Goal: Task Accomplishment & Management: Complete application form

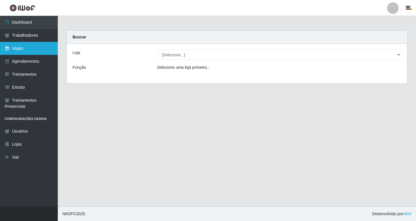
click at [22, 49] on link "Vagas" at bounding box center [29, 48] width 58 height 13
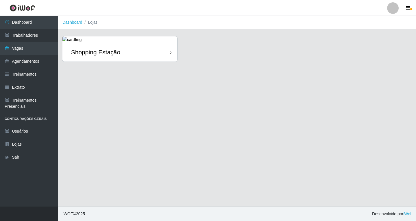
click at [107, 48] on div "Shopping Estação" at bounding box center [95, 51] width 49 height 7
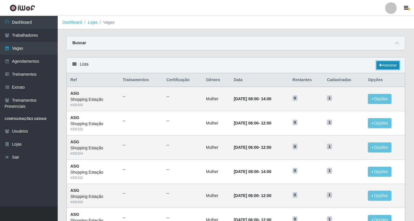
click at [389, 64] on link "Adicionar" at bounding box center [388, 65] width 23 height 8
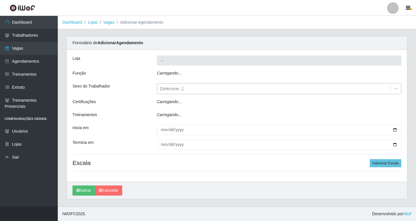
type input "Shopping Estação"
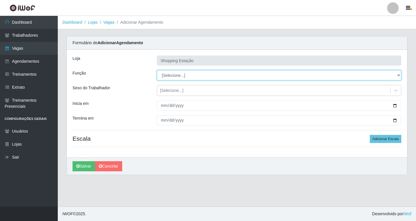
click at [172, 77] on select "[Selecione...] ASG ASG + ASG ++ Operador de Caixa Operador de Caixa + Operador …" at bounding box center [279, 75] width 244 height 10
select select "16"
click at [157, 70] on select "[Selecione...] ASG ASG + ASG ++ Operador de Caixa Operador de Caixa + Operador …" at bounding box center [279, 75] width 244 height 10
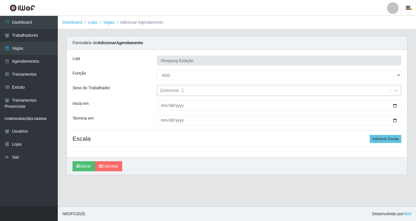
click at [172, 89] on div "[Selecione...]" at bounding box center [171, 90] width 23 height 6
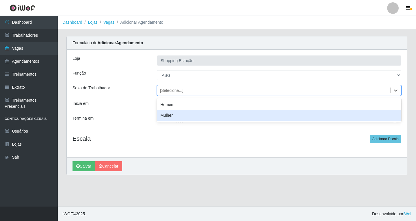
click at [172, 116] on div "Mulher" at bounding box center [279, 115] width 244 height 11
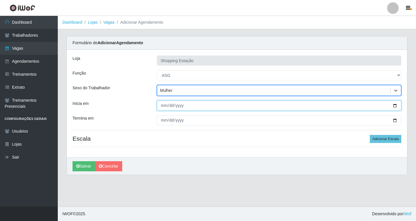
click at [170, 107] on input "Inicia em" at bounding box center [279, 105] width 244 height 10
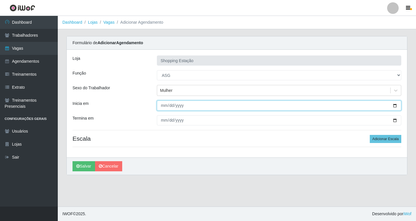
click at [164, 105] on input "Inicia em" at bounding box center [279, 105] width 244 height 10
type input "2025-08-30"
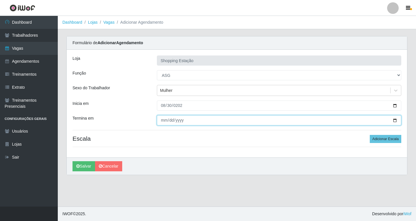
click at [162, 121] on input "Termina em" at bounding box center [279, 120] width 244 height 10
type input "2025-08-30"
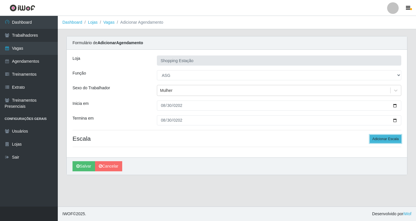
click at [375, 138] on button "Adicionar Escala" at bounding box center [384, 139] width 31 height 8
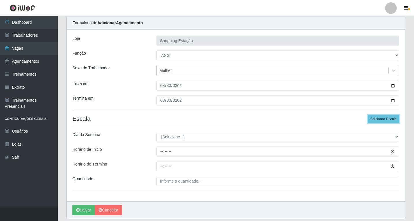
scroll to position [39, 0]
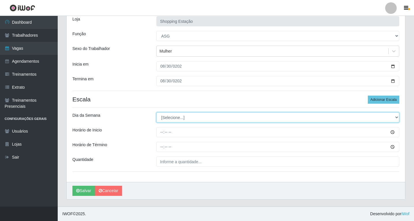
click at [168, 117] on select "[Selecione...] Segunda Terça Quarta Quinta Sexta Sábado Domingo" at bounding box center [277, 117] width 243 height 10
select select "6"
click at [156, 112] on select "[Selecione...] Segunda Terça Quarta Quinta Sexta Sábado Domingo" at bounding box center [277, 117] width 243 height 10
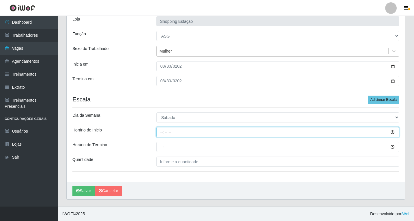
click at [162, 133] on input "Horário de Inicio" at bounding box center [277, 132] width 243 height 10
type input "06:00"
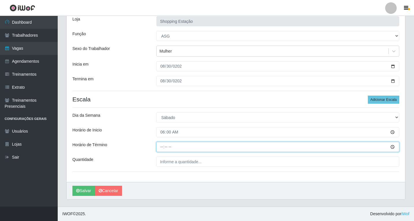
click at [162, 147] on input "Horário de Término" at bounding box center [277, 147] width 243 height 10
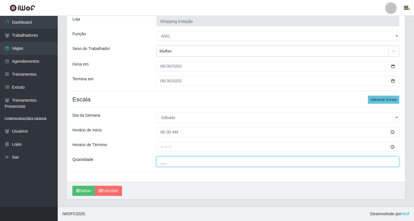
click at [173, 163] on input "___" at bounding box center [277, 161] width 243 height 10
type input "1__"
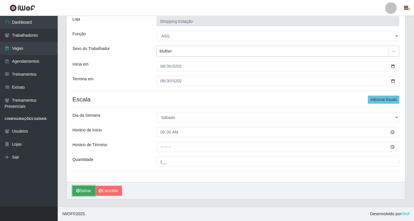
click at [86, 191] on button "Salvar" at bounding box center [83, 191] width 23 height 10
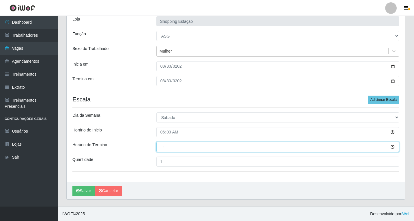
click at [174, 148] on input "Horário de Término" at bounding box center [277, 147] width 243 height 10
type input "12:00"
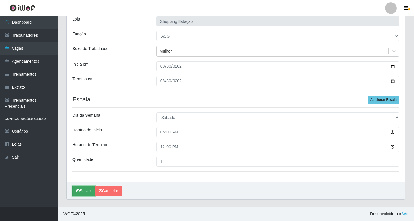
click at [84, 189] on button "Salvar" at bounding box center [83, 191] width 23 height 10
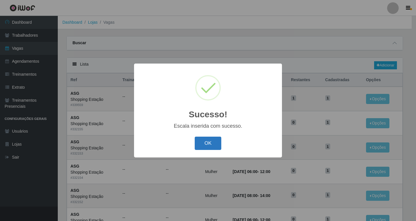
click at [209, 145] on button "OK" at bounding box center [208, 144] width 27 height 14
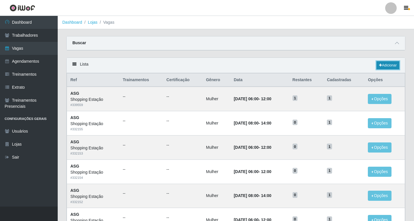
click at [383, 65] on link "Adicionar" at bounding box center [388, 65] width 23 height 8
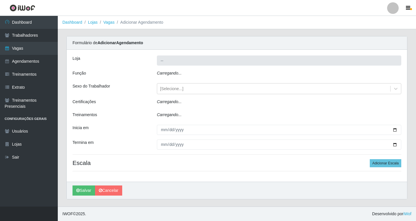
type input "Shopping Estação"
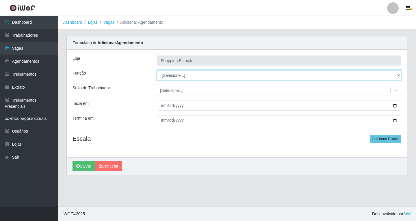
click at [170, 76] on select "[Selecione...] ASG ASG + ASG ++ Operador de Caixa Operador de Caixa + Operador …" at bounding box center [279, 75] width 244 height 10
select select "16"
click at [157, 70] on select "[Selecione...] ASG ASG + ASG ++ Operador de Caixa Operador de Caixa + Operador …" at bounding box center [279, 75] width 244 height 10
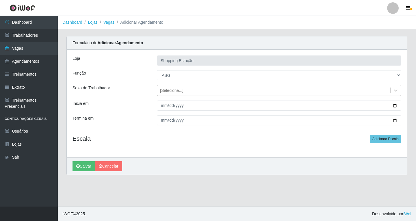
click at [168, 91] on div "[Selecione...]" at bounding box center [171, 90] width 23 height 6
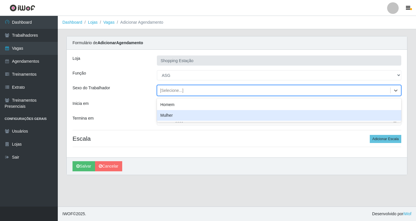
drag, startPoint x: 168, startPoint y: 115, endPoint x: 166, endPoint y: 109, distance: 6.5
click at [168, 114] on div "Mulher" at bounding box center [279, 115] width 244 height 11
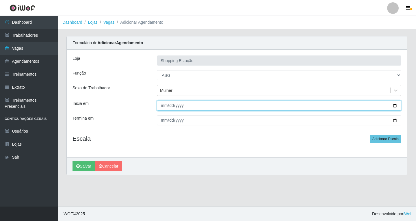
click at [163, 106] on input "Inicia em" at bounding box center [279, 105] width 244 height 10
type input "2025-08-30"
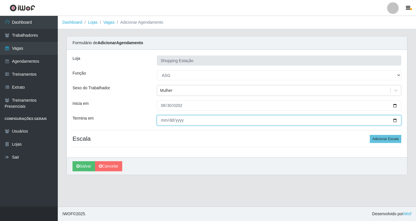
click at [159, 121] on input "Termina em" at bounding box center [279, 120] width 244 height 10
type input "2025-08-30"
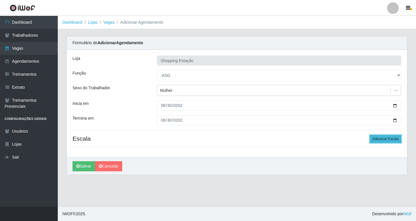
click at [392, 139] on button "Adicionar Escala" at bounding box center [384, 139] width 31 height 8
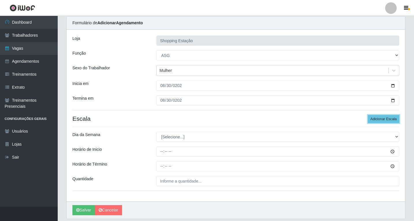
scroll to position [39, 0]
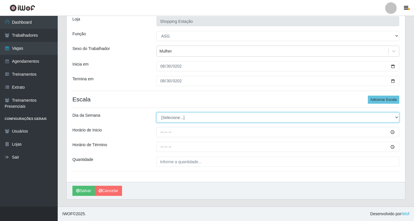
click at [170, 119] on select "[Selecione...] Segunda Terça Quarta Quinta Sexta Sábado Domingo" at bounding box center [277, 117] width 243 height 10
select select "6"
click at [156, 112] on select "[Selecione...] Segunda Terça Quarta Quinta Sexta Sábado Domingo" at bounding box center [277, 117] width 243 height 10
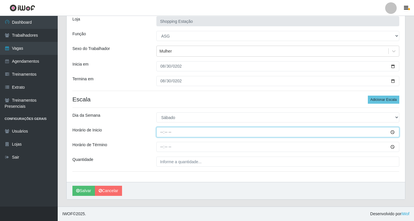
click at [163, 134] on input "Horário de Inicio" at bounding box center [277, 132] width 243 height 10
type input "06:00"
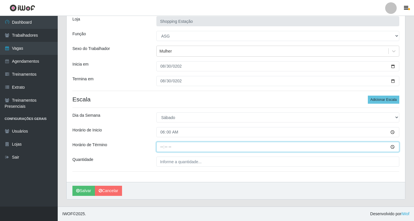
click at [163, 147] on input "Horário de Término" at bounding box center [277, 147] width 243 height 10
type input "12:00"
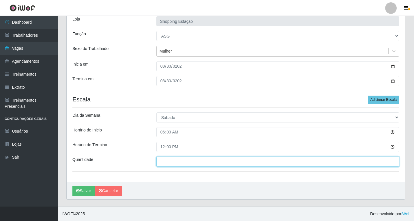
click at [172, 166] on input "___" at bounding box center [277, 161] width 243 height 10
type input "1__"
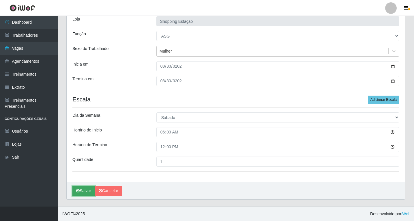
click at [85, 192] on button "Salvar" at bounding box center [83, 191] width 23 height 10
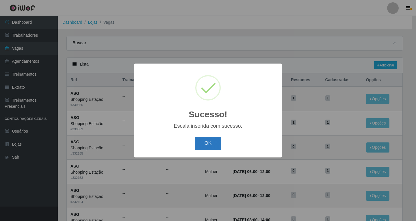
click at [209, 145] on button "OK" at bounding box center [208, 144] width 27 height 14
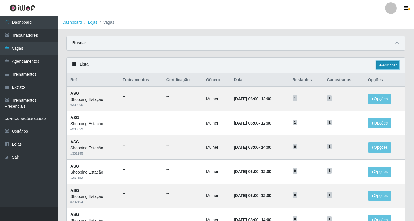
click at [379, 65] on icon at bounding box center [380, 64] width 3 height 3
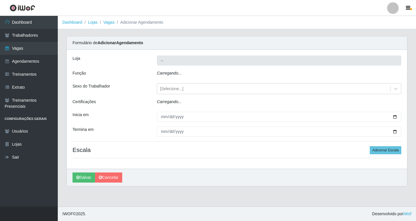
type input "Shopping Estação"
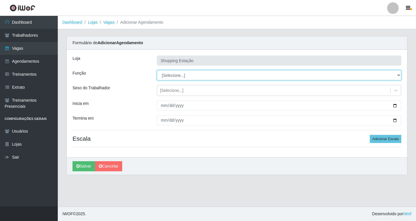
click at [168, 77] on select "[Selecione...] ASG ASG + ASG ++ Operador de Caixa Operador de Caixa + Operador …" at bounding box center [279, 75] width 244 height 10
select select "16"
click at [157, 70] on select "[Selecione...] ASG ASG + ASG ++ Operador de Caixa Operador de Caixa + Operador …" at bounding box center [279, 75] width 244 height 10
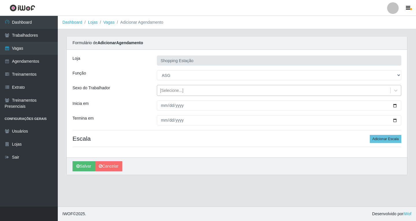
click at [168, 94] on div "[Selecione...]" at bounding box center [273, 91] width 233 height 10
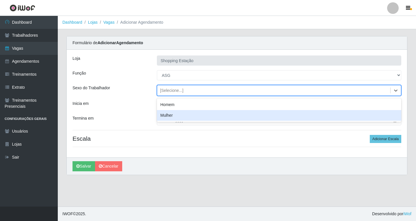
drag, startPoint x: 167, startPoint y: 116, endPoint x: 162, endPoint y: 113, distance: 5.5
click at [167, 116] on div "Mulher" at bounding box center [279, 115] width 244 height 11
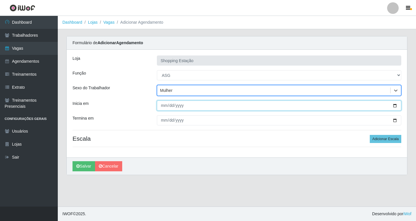
click at [160, 106] on input "Inicia em" at bounding box center [279, 105] width 244 height 10
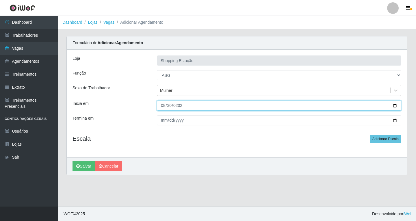
type input "2025-08-30"
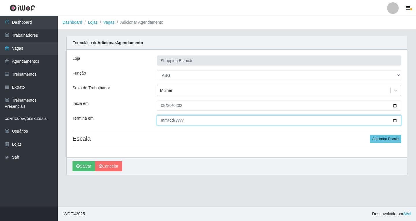
click at [162, 121] on input "Termina em" at bounding box center [279, 120] width 244 height 10
type input "2025-08-30"
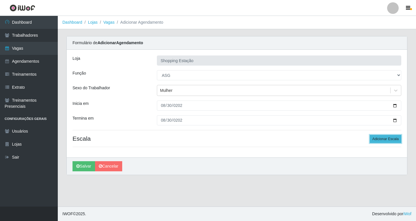
click at [380, 140] on button "Adicionar Escala" at bounding box center [384, 139] width 31 height 8
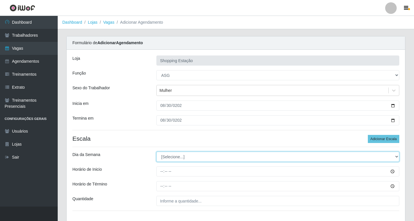
click at [170, 154] on select "[Selecione...] Segunda Terça Quarta Quinta Sexta Sábado Domingo" at bounding box center [277, 157] width 243 height 10
select select "6"
click at [156, 152] on select "[Selecione...] Segunda Terça Quarta Quinta Sexta Sábado Domingo" at bounding box center [277, 157] width 243 height 10
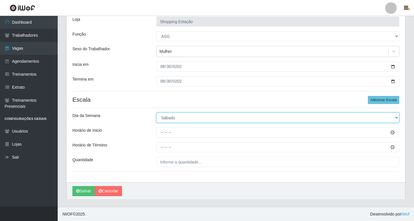
scroll to position [39, 0]
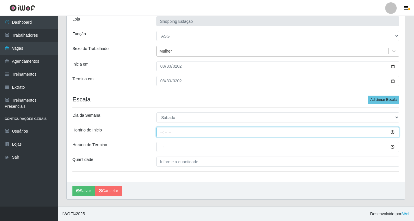
click at [162, 133] on input "Horário de Inicio" at bounding box center [277, 132] width 243 height 10
type input "06:00"
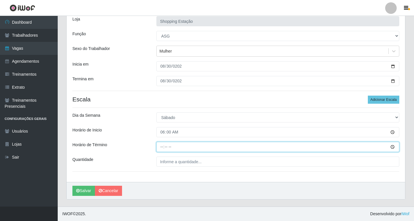
click at [162, 149] on input "Horário de Término" at bounding box center [277, 147] width 243 height 10
type input "12:00"
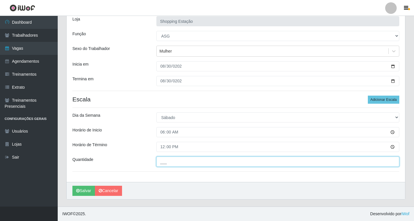
click at [171, 165] on input "___" at bounding box center [277, 161] width 243 height 10
type input "1__"
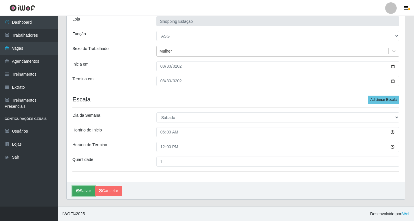
click at [84, 190] on button "Salvar" at bounding box center [83, 191] width 23 height 10
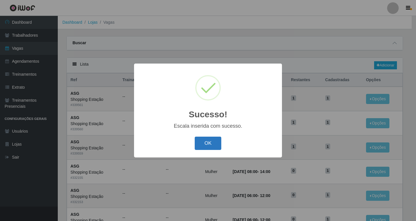
click at [207, 146] on button "OK" at bounding box center [208, 144] width 27 height 14
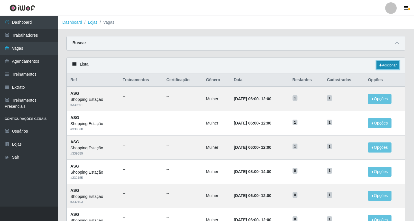
click at [390, 66] on link "Adicionar" at bounding box center [388, 65] width 23 height 8
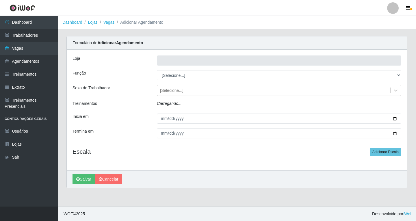
type input "Shopping Estação"
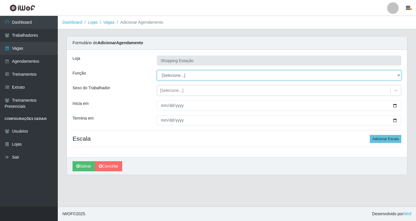
click at [171, 75] on select "[Selecione...] ASG ASG + ASG ++ Operador de Caixa Operador de Caixa + Operador …" at bounding box center [279, 75] width 244 height 10
select select "16"
click at [157, 70] on select "[Selecione...] ASG ASG + ASG ++ Operador de Caixa Operador de Caixa + Operador …" at bounding box center [279, 75] width 244 height 10
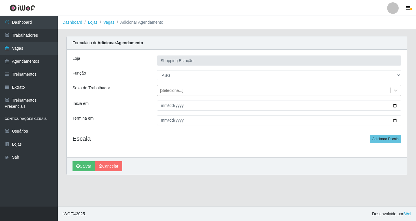
click at [169, 94] on div "[Selecione...]" at bounding box center [273, 91] width 233 height 10
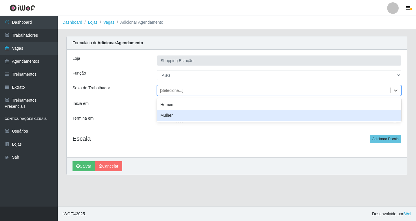
click at [171, 115] on div "Mulher" at bounding box center [279, 115] width 244 height 11
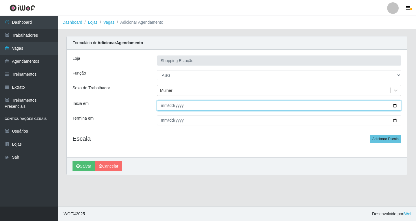
click at [165, 106] on input "Inicia em" at bounding box center [279, 105] width 244 height 10
type input "2025-08-30"
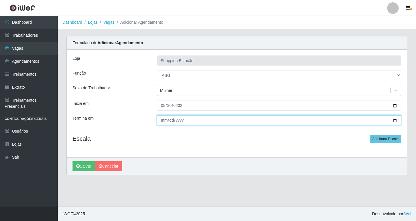
click at [162, 120] on input "Termina em" at bounding box center [279, 120] width 244 height 10
type input "2025-08-30"
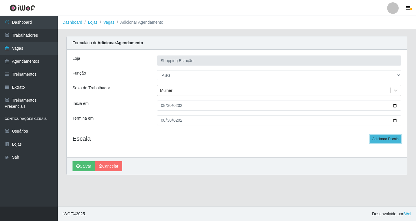
click at [389, 137] on button "Adicionar Escala" at bounding box center [384, 139] width 31 height 8
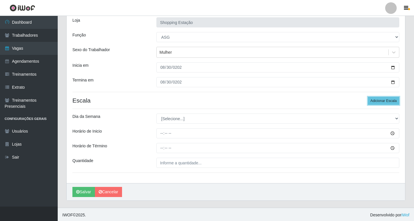
scroll to position [39, 0]
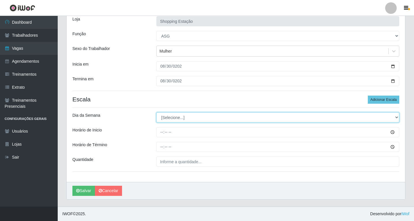
click at [170, 115] on select "[Selecione...] Segunda Terça Quarta Quinta Sexta Sábado Domingo" at bounding box center [277, 117] width 243 height 10
select select "6"
click at [156, 112] on select "[Selecione...] Segunda Terça Quarta Quinta Sexta Sábado Domingo" at bounding box center [277, 117] width 243 height 10
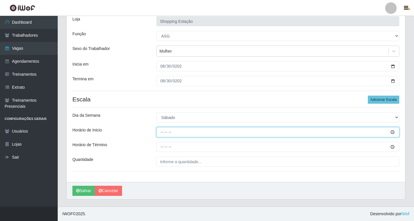
click at [161, 132] on input "Horário de Inicio" at bounding box center [277, 132] width 243 height 10
type input "12:00"
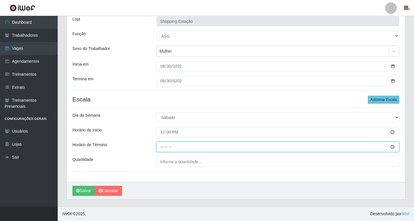
click at [164, 147] on input "Horário de Término" at bounding box center [277, 147] width 243 height 10
type input "18:00"
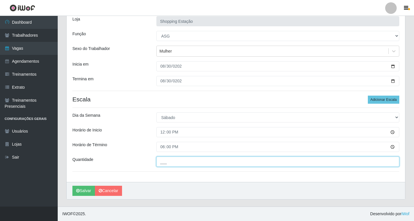
click at [171, 162] on input "___" at bounding box center [277, 161] width 243 height 10
type input "1__"
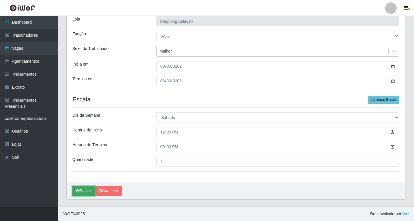
click at [87, 191] on button "Salvar" at bounding box center [83, 191] width 23 height 10
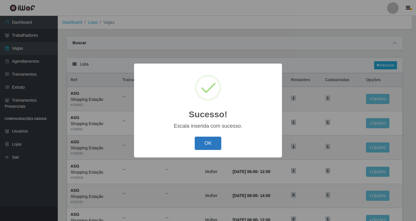
click at [209, 142] on button "OK" at bounding box center [208, 144] width 27 height 14
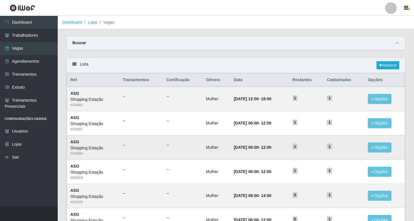
scroll to position [29, 0]
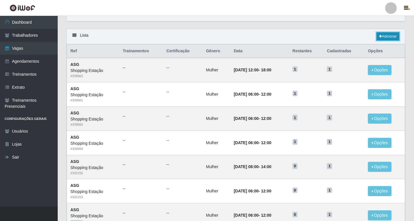
click at [387, 38] on link "Adicionar" at bounding box center [388, 36] width 23 height 8
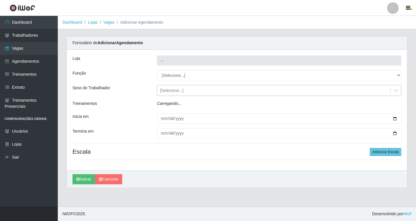
type input "Shopping Estação"
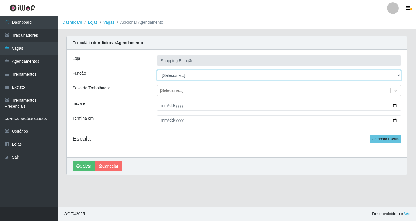
click at [171, 76] on select "[Selecione...] ASG ASG + ASG ++ Operador de Caixa Operador de Caixa + Operador …" at bounding box center [279, 75] width 244 height 10
select select "16"
click at [157, 70] on select "[Selecione...] ASG ASG + ASG ++ Operador de Caixa Operador de Caixa + Operador …" at bounding box center [279, 75] width 244 height 10
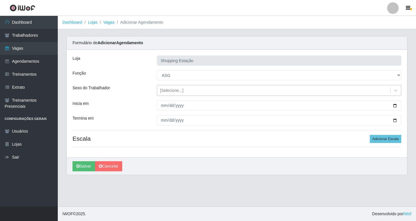
click at [169, 93] on div "[Selecione...]" at bounding box center [171, 90] width 23 height 6
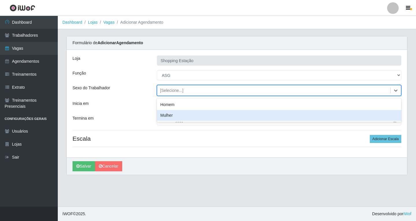
click at [171, 113] on div "Mulher" at bounding box center [279, 115] width 244 height 11
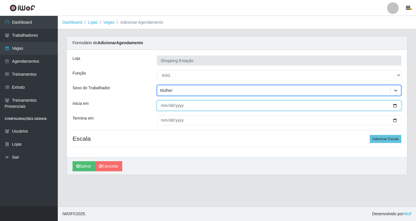
click at [162, 106] on input "Inicia em" at bounding box center [279, 105] width 244 height 10
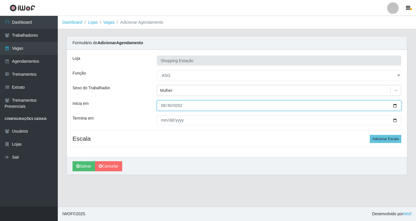
type input "2025-08-30"
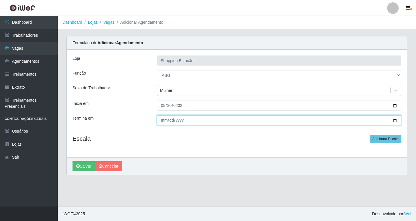
click at [165, 120] on input "Termina em" at bounding box center [279, 120] width 244 height 10
type input "2025-08-30"
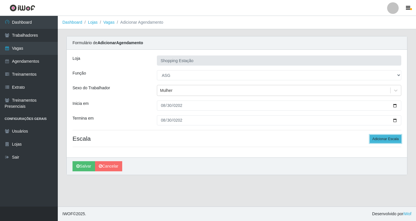
click at [386, 141] on button "Adicionar Escala" at bounding box center [384, 139] width 31 height 8
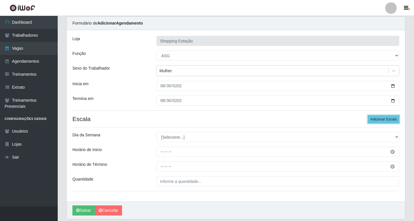
scroll to position [39, 0]
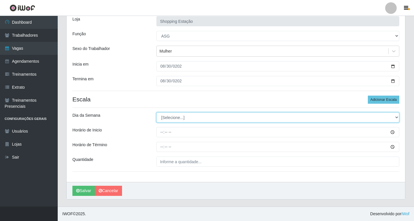
click at [170, 118] on select "[Selecione...] Segunda Terça Quarta Quinta Sexta Sábado Domingo" at bounding box center [277, 117] width 243 height 10
select select "6"
click at [156, 112] on select "[Selecione...] Segunda Terça Quarta Quinta Sexta Sábado Domingo" at bounding box center [277, 117] width 243 height 10
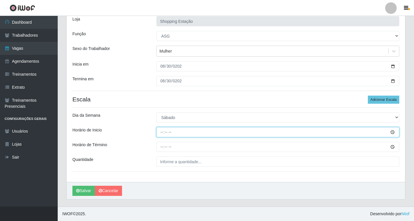
click at [163, 134] on input "Horário de Inicio" at bounding box center [277, 132] width 243 height 10
type input "12:00"
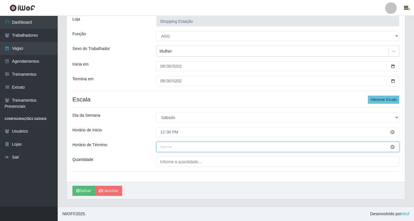
click at [164, 149] on input "Horário de Término" at bounding box center [277, 147] width 243 height 10
type input "18:00"
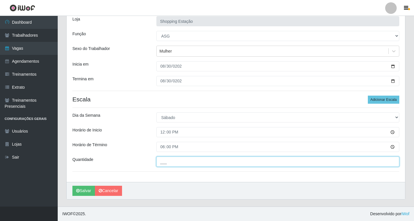
click at [175, 164] on input "___" at bounding box center [277, 161] width 243 height 10
type input "1__"
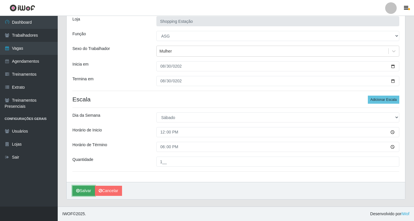
click at [84, 190] on button "Salvar" at bounding box center [83, 191] width 23 height 10
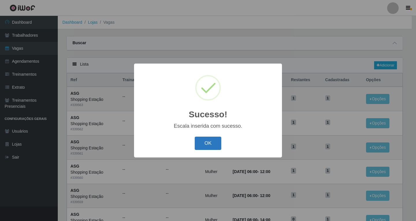
click at [210, 140] on button "OK" at bounding box center [208, 144] width 27 height 14
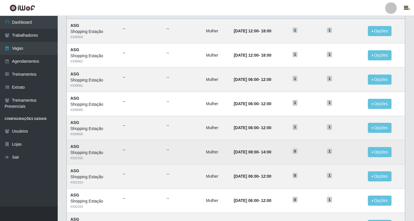
scroll to position [58, 0]
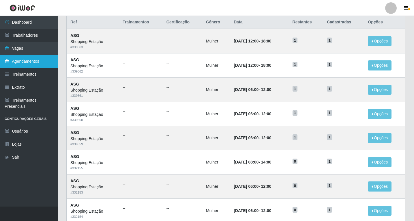
click at [27, 63] on link "Agendamentos" at bounding box center [29, 61] width 58 height 13
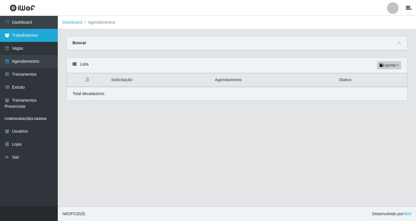
click at [32, 36] on link "Trabalhadores" at bounding box center [29, 35] width 58 height 13
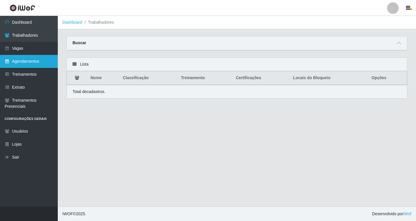
click at [28, 64] on link "Agendamentos" at bounding box center [29, 61] width 58 height 13
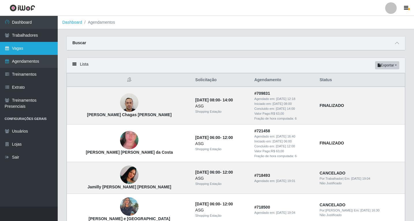
click at [31, 49] on link "Vagas" at bounding box center [29, 48] width 58 height 13
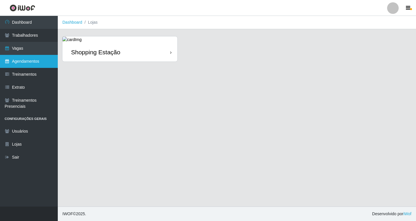
click at [28, 66] on link "Agendamentos" at bounding box center [29, 61] width 58 height 13
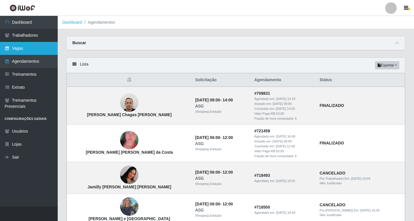
click at [28, 48] on link "Vagas" at bounding box center [29, 48] width 58 height 13
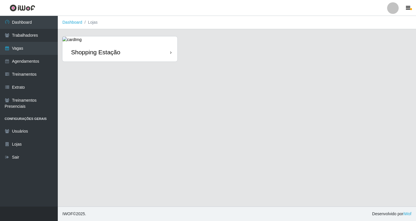
click at [103, 43] on div "Shopping Estação" at bounding box center [119, 52] width 115 height 19
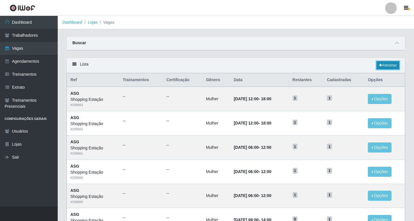
click at [388, 67] on link "Adicionar" at bounding box center [388, 65] width 23 height 8
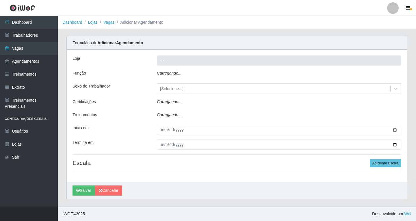
type input "Shopping Estação"
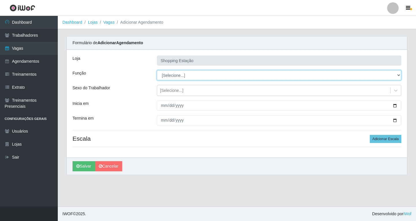
click at [180, 76] on select "[Selecione...] ASG ASG + ASG ++ Operador de Caixa Operador de Caixa + Operador …" at bounding box center [279, 75] width 244 height 10
select select "16"
click at [157, 70] on select "[Selecione...] ASG ASG + ASG ++ Operador de Caixa Operador de Caixa + Operador …" at bounding box center [279, 75] width 244 height 10
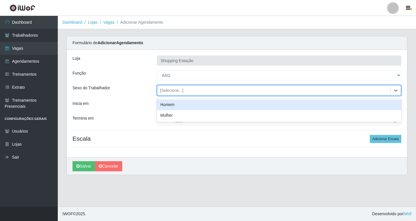
click at [167, 90] on div "[Selecione...]" at bounding box center [171, 90] width 23 height 6
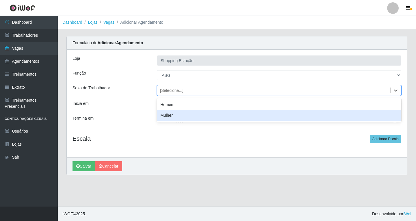
click at [172, 117] on div "Mulher" at bounding box center [279, 115] width 244 height 11
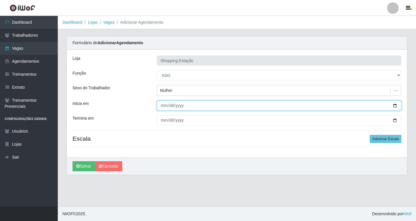
click at [163, 108] on input "Inicia em" at bounding box center [279, 105] width 244 height 10
type input "2025-09-01"
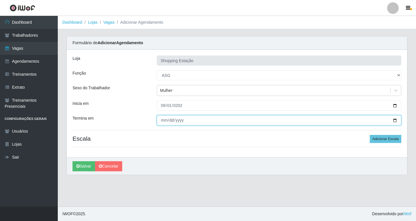
click at [164, 122] on input "Termina em" at bounding box center [279, 120] width 244 height 10
type input "2025-09-01"
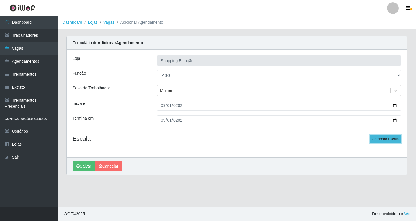
click at [378, 139] on button "Adicionar Escala" at bounding box center [384, 139] width 31 height 8
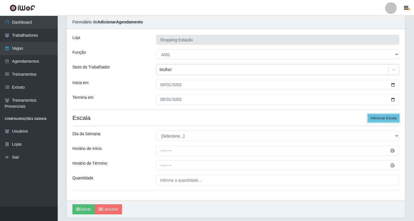
scroll to position [39, 0]
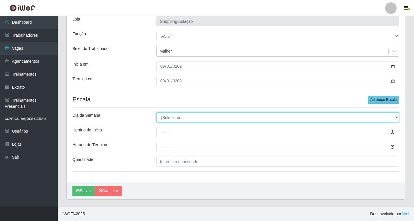
click at [165, 117] on select "[Selecione...] Segunda Terça Quarta Quinta Sexta Sábado Domingo" at bounding box center [277, 117] width 243 height 10
select select "1"
click at [156, 112] on select "[Selecione...] Segunda Terça Quarta Quinta Sexta Sábado Domingo" at bounding box center [277, 117] width 243 height 10
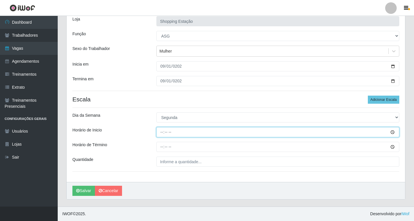
click at [160, 132] on input "Horário de Inicio" at bounding box center [277, 132] width 243 height 10
type input "06:00"
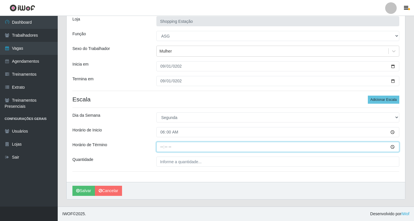
click at [162, 147] on input "Horário de Término" at bounding box center [277, 147] width 243 height 10
type input "12:00"
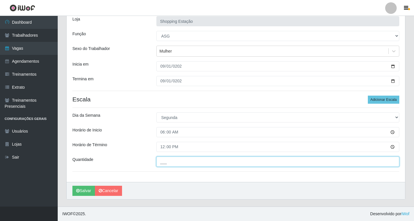
click at [170, 161] on input "___" at bounding box center [277, 161] width 243 height 10
type input "1__"
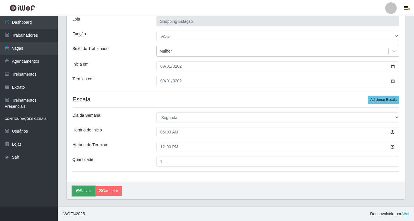
click at [80, 190] on button "Salvar" at bounding box center [83, 191] width 23 height 10
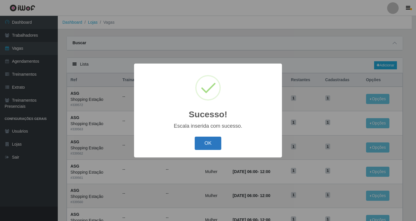
click at [216, 145] on button "OK" at bounding box center [208, 144] width 27 height 14
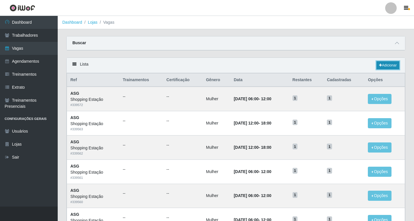
click at [387, 64] on link "Adicionar" at bounding box center [388, 65] width 23 height 8
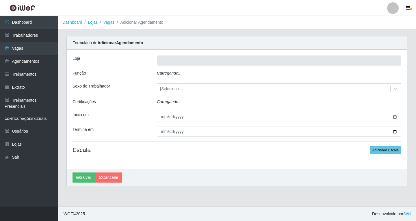
type input "Shopping Estação"
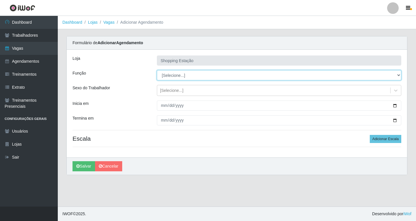
click at [172, 77] on select "[Selecione...] ASG ASG + ASG ++ Operador de Caixa Operador de Caixa + Operador …" at bounding box center [279, 75] width 244 height 10
select select "16"
click at [157, 70] on select "[Selecione...] ASG ASG + ASG ++ Operador de Caixa Operador de Caixa + Operador …" at bounding box center [279, 75] width 244 height 10
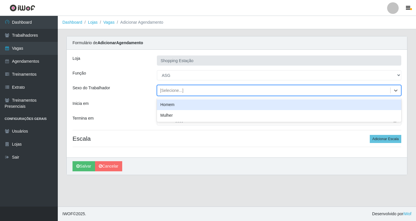
click at [166, 89] on div "[Selecione...]" at bounding box center [171, 90] width 23 height 6
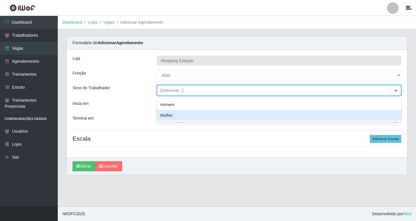
click at [168, 116] on div "Mulher" at bounding box center [279, 115] width 244 height 11
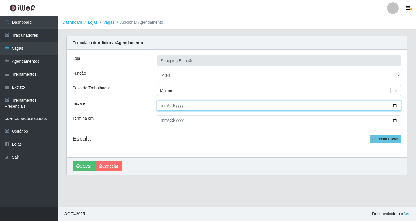
click at [163, 109] on input "Inicia em" at bounding box center [279, 105] width 244 height 10
type input "2025-09-01"
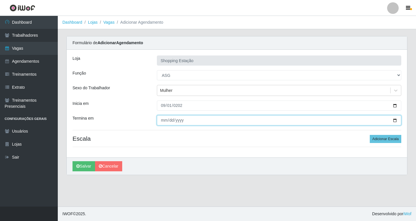
click at [162, 122] on input "Termina em" at bounding box center [279, 120] width 244 height 10
type input "2025-09-01"
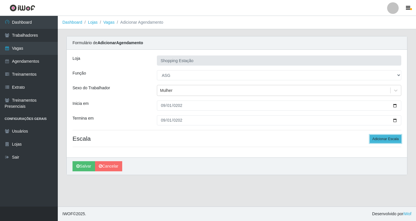
click at [388, 137] on button "Adicionar Escala" at bounding box center [384, 139] width 31 height 8
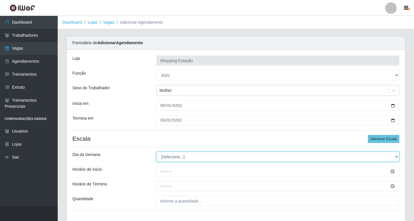
click at [172, 157] on select "[Selecione...] Segunda Terça Quarta Quinta Sexta Sábado Domingo" at bounding box center [277, 157] width 243 height 10
select select "1"
click at [156, 152] on select "[Selecione...] Segunda Terça Quarta Quinta Sexta Sábado Domingo" at bounding box center [277, 157] width 243 height 10
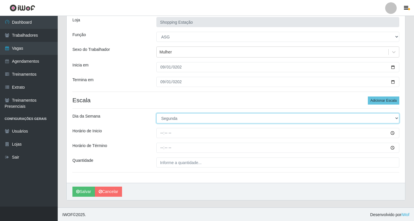
scroll to position [39, 0]
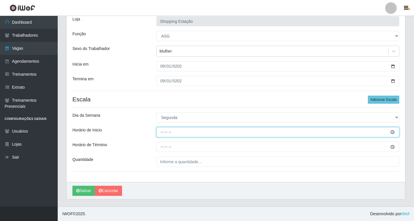
click at [163, 131] on input "Horário de Inicio" at bounding box center [277, 132] width 243 height 10
type input "06:00"
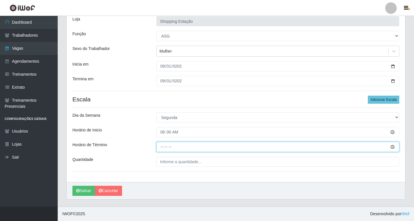
click at [164, 147] on input "Horário de Término" at bounding box center [277, 147] width 243 height 10
type input "12:00"
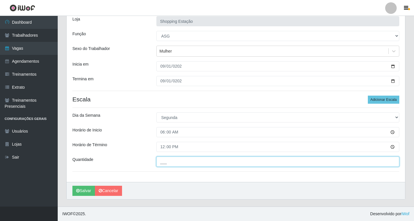
drag, startPoint x: 175, startPoint y: 161, endPoint x: 169, endPoint y: 166, distance: 7.4
click at [175, 161] on input "___" at bounding box center [277, 161] width 243 height 10
type input "1__"
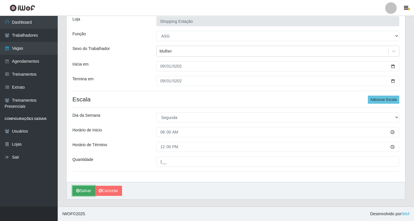
click at [84, 188] on button "Salvar" at bounding box center [83, 191] width 23 height 10
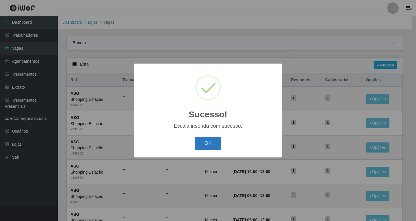
click at [208, 143] on button "OK" at bounding box center [208, 144] width 27 height 14
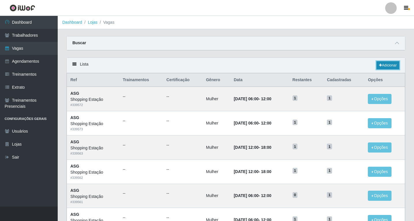
click at [390, 64] on link "Adicionar" at bounding box center [388, 65] width 23 height 8
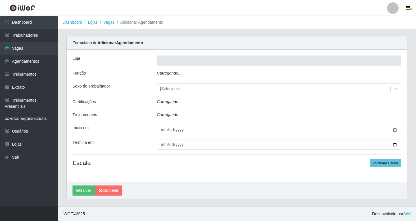
type input "Shopping Estação"
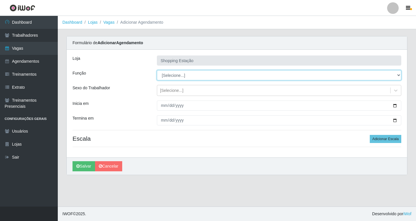
click at [167, 75] on select "[Selecione...] ASG ASG + ASG ++ Operador de Caixa Operador de Caixa + Operador …" at bounding box center [279, 75] width 244 height 10
select select "16"
click at [157, 70] on select "[Selecione...] ASG ASG + ASG ++ Operador de Caixa Operador de Caixa + Operador …" at bounding box center [279, 75] width 244 height 10
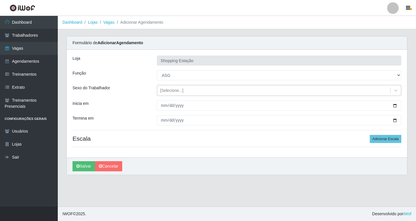
click at [164, 92] on div "[Selecione...]" at bounding box center [171, 90] width 23 height 6
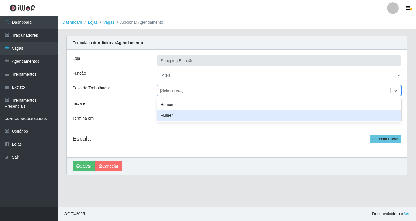
click at [169, 115] on div "Mulher" at bounding box center [279, 115] width 244 height 11
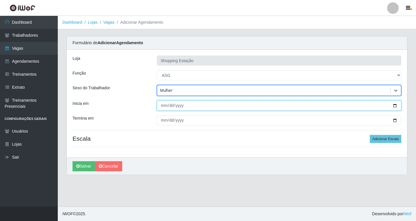
click at [164, 105] on input "Inicia em" at bounding box center [279, 105] width 244 height 10
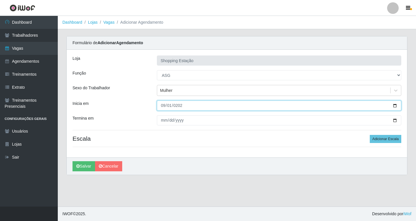
type input "2025-09-01"
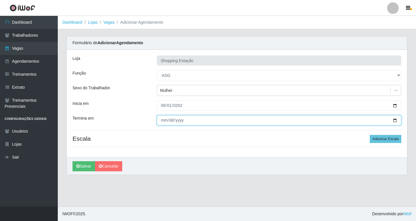
click at [164, 122] on input "Termina em" at bounding box center [279, 120] width 244 height 10
type input "2025-09-01"
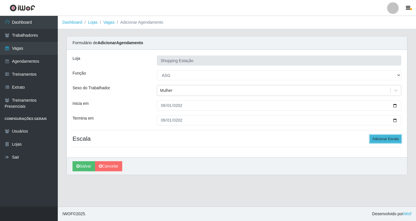
drag, startPoint x: 382, startPoint y: 139, endPoint x: 376, endPoint y: 139, distance: 5.8
click at [382, 139] on button "Adicionar Escala" at bounding box center [384, 139] width 31 height 8
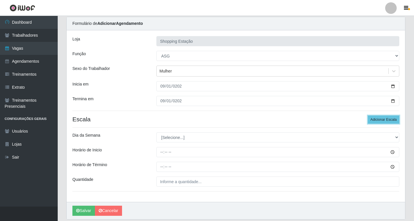
scroll to position [39, 0]
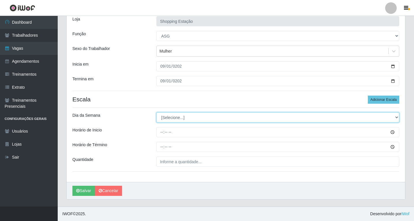
click at [169, 119] on select "[Selecione...] Segunda Terça Quarta Quinta Sexta Sábado Domingo" at bounding box center [277, 117] width 243 height 10
select select "1"
click at [156, 112] on select "[Selecione...] Segunda Terça Quarta Quinta Sexta Sábado Domingo" at bounding box center [277, 117] width 243 height 10
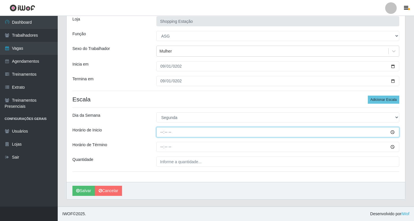
click at [162, 132] on input "Horário de Inicio" at bounding box center [277, 132] width 243 height 10
type input "08:00"
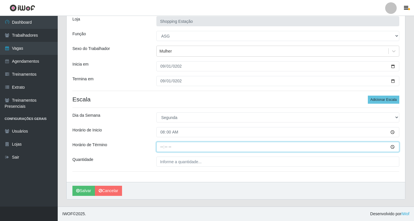
click at [158, 147] on input "Horário de Término" at bounding box center [277, 147] width 243 height 10
type input "14:00"
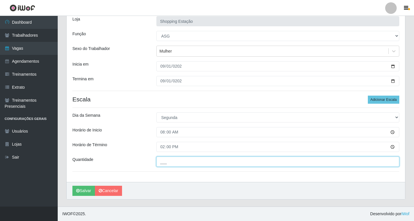
click at [168, 162] on input "___" at bounding box center [277, 161] width 243 height 10
type input "1__"
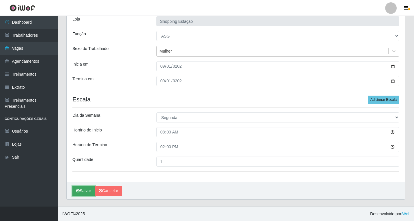
click at [87, 192] on button "Salvar" at bounding box center [83, 191] width 23 height 10
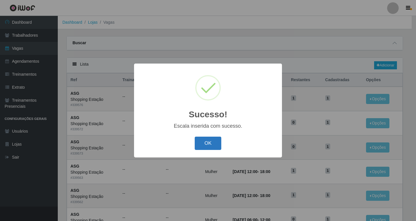
click at [213, 144] on button "OK" at bounding box center [208, 144] width 27 height 14
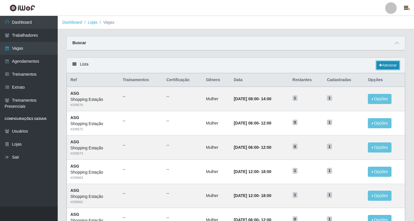
click at [385, 65] on link "Adicionar" at bounding box center [388, 65] width 23 height 8
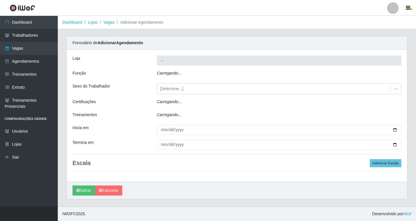
type input "Shopping Estação"
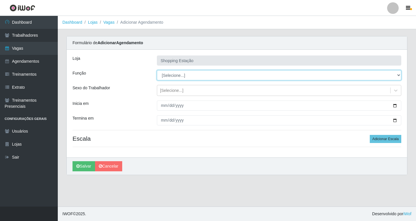
click at [171, 76] on select "[Selecione...] ASG ASG + ASG ++ Operador de Caixa Operador de Caixa + Operador …" at bounding box center [279, 75] width 244 height 10
select select "16"
click at [157, 70] on select "[Selecione...] ASG ASG + ASG ++ Operador de Caixa Operador de Caixa + Operador …" at bounding box center [279, 75] width 244 height 10
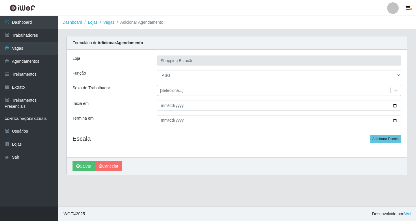
click at [168, 91] on div "[Selecione...]" at bounding box center [171, 90] width 23 height 6
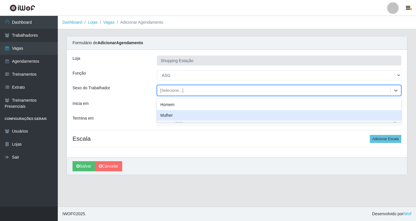
click at [169, 117] on div "Mulher" at bounding box center [279, 115] width 244 height 11
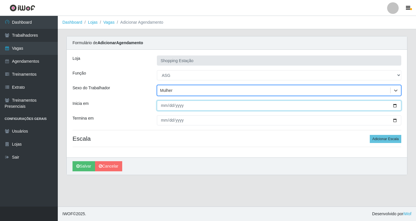
click at [161, 105] on input "Inicia em" at bounding box center [279, 105] width 244 height 10
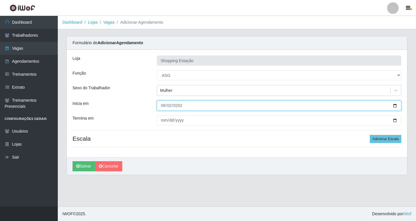
type input "2025-09-02"
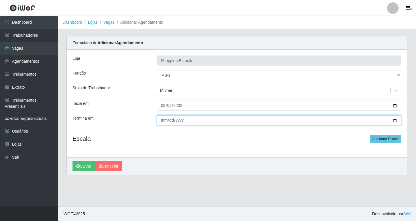
click at [162, 121] on input "Termina em" at bounding box center [279, 120] width 244 height 10
type input "2025-09-02"
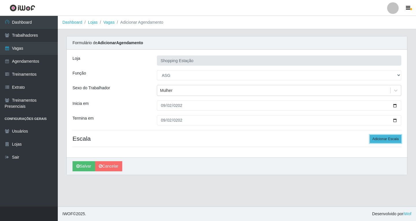
click at [376, 139] on button "Adicionar Escala" at bounding box center [384, 139] width 31 height 8
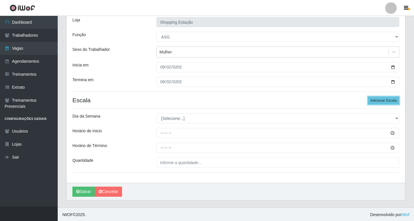
scroll to position [39, 0]
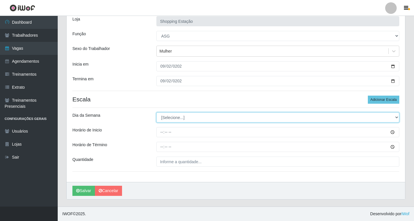
click at [169, 119] on select "[Selecione...] Segunda Terça Quarta Quinta Sexta Sábado Domingo" at bounding box center [277, 117] width 243 height 10
select select "2"
click at [156, 112] on select "[Selecione...] Segunda Terça Quarta Quinta Sexta Sábado Domingo" at bounding box center [277, 117] width 243 height 10
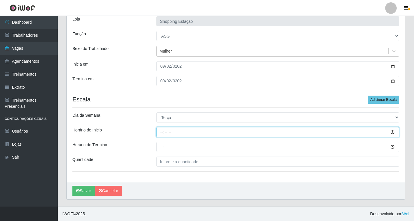
click at [162, 133] on input "Horário de Inicio" at bounding box center [277, 132] width 243 height 10
type input "06:00"
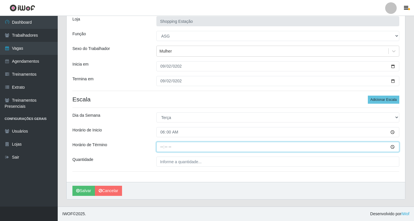
click at [166, 147] on input "Horário de Término" at bounding box center [277, 147] width 243 height 10
type input "12:00"
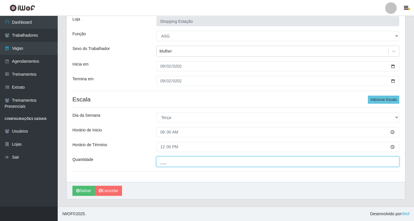
click at [173, 163] on input "___" at bounding box center [277, 161] width 243 height 10
type input "1__"
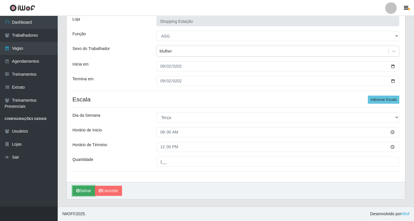
click at [78, 191] on icon "submit" at bounding box center [77, 190] width 3 height 4
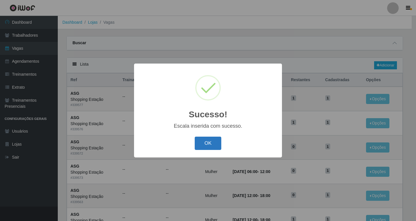
click at [201, 146] on button "OK" at bounding box center [208, 144] width 27 height 14
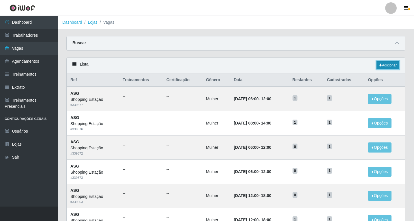
click at [389, 66] on link "Adicionar" at bounding box center [388, 65] width 23 height 8
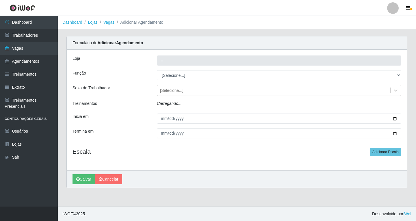
type input "Shopping Estação"
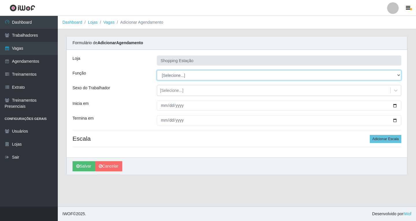
click at [169, 76] on select "[Selecione...] ASG ASG + ASG ++ Operador de Caixa Operador de Caixa + Operador …" at bounding box center [279, 75] width 244 height 10
select select "16"
click at [157, 70] on select "[Selecione...] ASG ASG + ASG ++ Operador de Caixa Operador de Caixa + Operador …" at bounding box center [279, 75] width 244 height 10
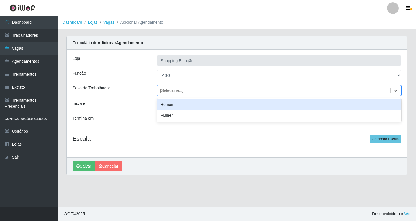
click at [168, 94] on div "[Selecione...]" at bounding box center [273, 91] width 233 height 10
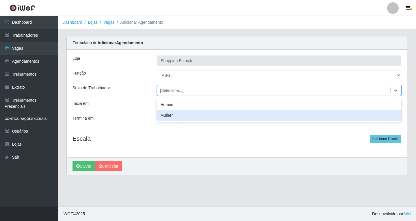
click at [165, 116] on div "Mulher" at bounding box center [279, 115] width 244 height 11
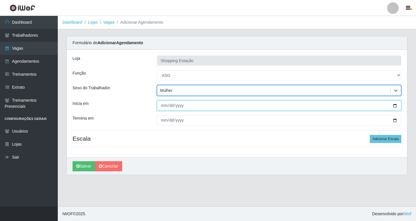
click at [162, 104] on input "Inicia em" at bounding box center [279, 105] width 244 height 10
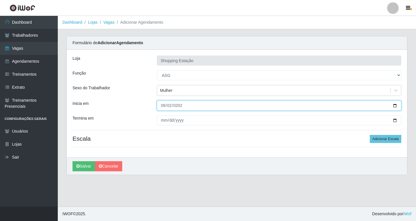
type input "2025-09-02"
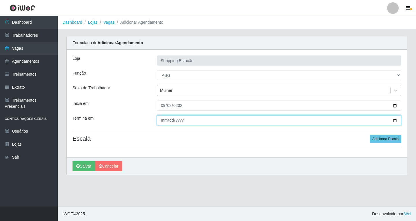
click at [164, 119] on input "Termina em" at bounding box center [279, 120] width 244 height 10
type input "2025-09-02"
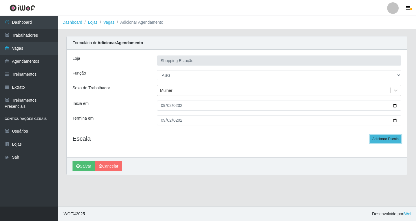
click at [385, 137] on button "Adicionar Escala" at bounding box center [384, 139] width 31 height 8
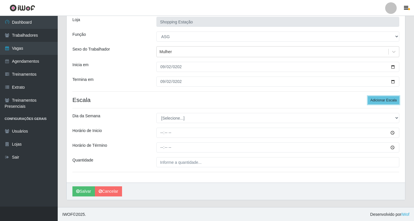
scroll to position [39, 0]
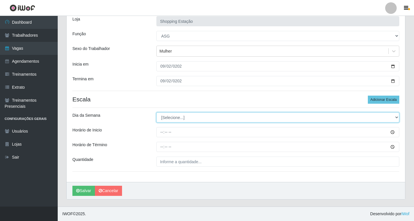
click at [173, 120] on select "[Selecione...] Segunda Terça Quarta Quinta Sexta Sábado Domingo" at bounding box center [277, 117] width 243 height 10
select select "2"
click at [156, 112] on select "[Selecione...] Segunda Terça Quarta Quinta Sexta Sábado Domingo" at bounding box center [277, 117] width 243 height 10
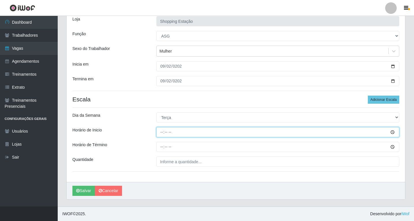
click at [161, 134] on input "Horário de Inicio" at bounding box center [277, 132] width 243 height 10
type input "06:00"
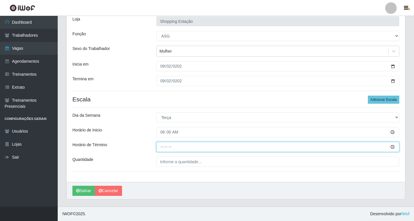
click at [162, 146] on input "Horário de Término" at bounding box center [277, 147] width 243 height 10
type input "12:00"
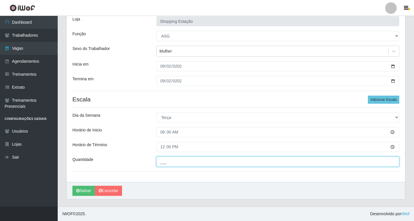
click at [172, 164] on input "___" at bounding box center [277, 161] width 243 height 10
type input "1__"
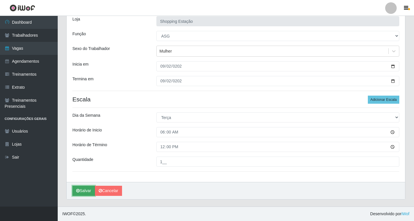
click at [80, 191] on button "Salvar" at bounding box center [83, 191] width 23 height 10
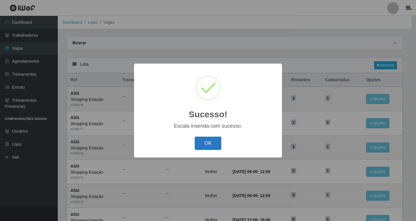
click at [212, 144] on button "OK" at bounding box center [208, 144] width 27 height 14
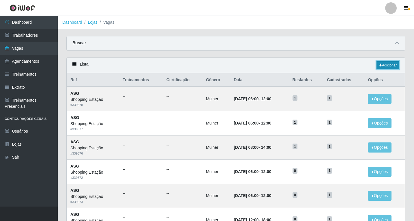
click at [391, 65] on link "Adicionar" at bounding box center [388, 65] width 23 height 8
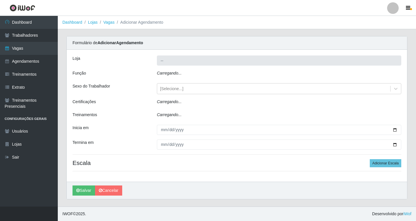
type input "Shopping Estação"
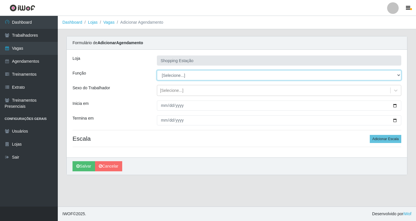
click at [168, 75] on select "[Selecione...] ASG ASG + ASG ++ Operador de Caixa Operador de Caixa + Operador …" at bounding box center [279, 75] width 244 height 10
select select "16"
click at [157, 70] on select "[Selecione...] ASG ASG + ASG ++ Operador de Caixa Operador de Caixa + Operador …" at bounding box center [279, 75] width 244 height 10
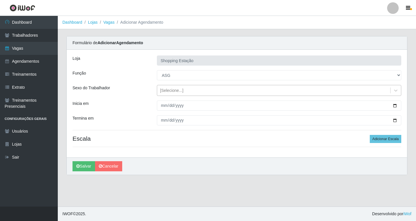
click at [167, 92] on div "[Selecione...]" at bounding box center [171, 90] width 23 height 6
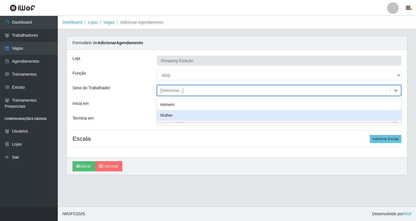
click at [168, 113] on div "Mulher" at bounding box center [279, 115] width 244 height 11
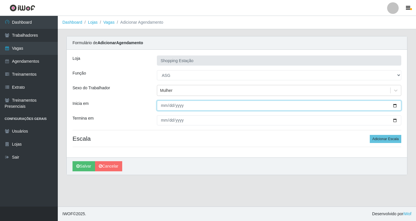
click at [164, 104] on input "Inicia em" at bounding box center [279, 105] width 244 height 10
type input "2025-09-02"
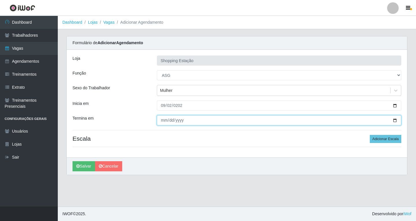
click at [165, 120] on input "Termina em" at bounding box center [279, 120] width 244 height 10
type input "2025-09-02"
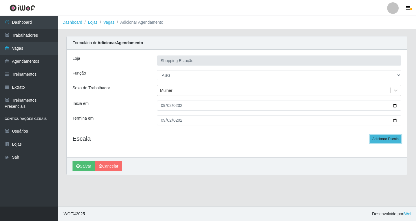
click at [395, 139] on button "Adicionar Escala" at bounding box center [384, 139] width 31 height 8
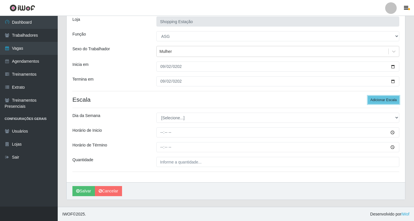
scroll to position [39, 0]
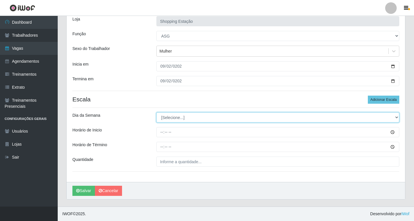
click at [167, 115] on select "[Selecione...] Segunda Terça Quarta Quinta Sexta Sábado Domingo" at bounding box center [277, 117] width 243 height 10
select select "2"
click at [156, 112] on select "[Selecione...] Segunda Terça Quarta Quinta Sexta Sábado Domingo" at bounding box center [277, 117] width 243 height 10
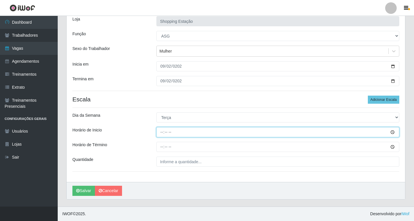
click at [163, 133] on input "Horário de Inicio" at bounding box center [277, 132] width 243 height 10
type input "08:00"
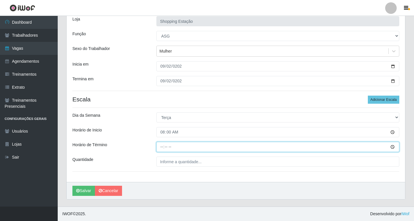
click at [163, 147] on input "Horário de Término" at bounding box center [277, 147] width 243 height 10
type input "14:00"
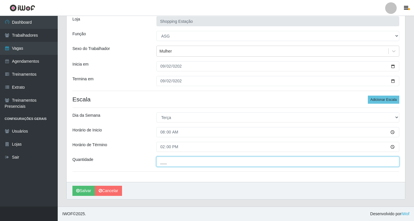
drag, startPoint x: 176, startPoint y: 160, endPoint x: 174, endPoint y: 163, distance: 3.1
click at [176, 160] on input "___" at bounding box center [277, 161] width 243 height 10
type input "1__"
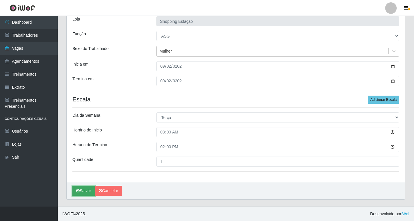
click at [83, 192] on button "Salvar" at bounding box center [83, 191] width 23 height 10
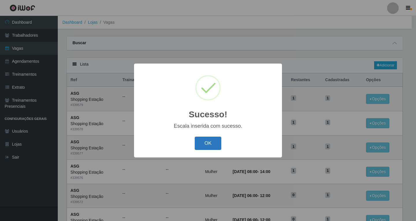
click at [204, 146] on button "OK" at bounding box center [208, 144] width 27 height 14
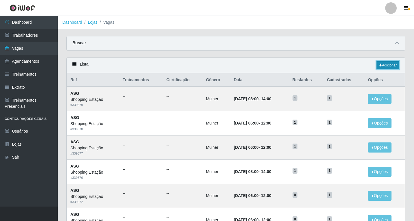
click at [382, 66] on link "Adicionar" at bounding box center [388, 65] width 23 height 8
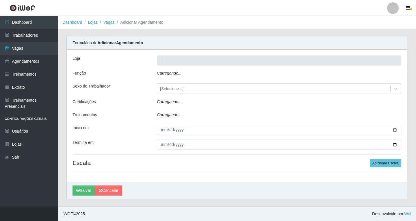
type input "Shopping Estação"
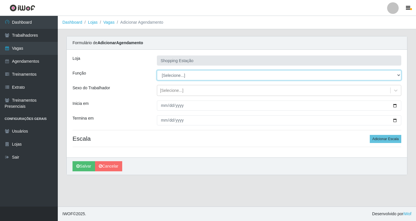
click at [172, 75] on select "[Selecione...] ASG ASG + ASG ++ Operador de Caixa Operador de Caixa + Operador …" at bounding box center [279, 75] width 244 height 10
select select "16"
click at [157, 70] on select "[Selecione...] ASG ASG + ASG ++ Operador de Caixa Operador de Caixa + Operador …" at bounding box center [279, 75] width 244 height 10
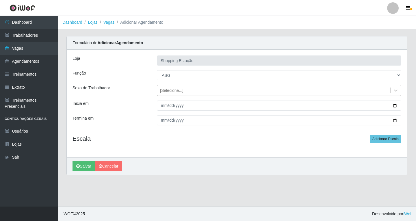
click at [169, 93] on div "[Selecione...]" at bounding box center [171, 90] width 23 height 6
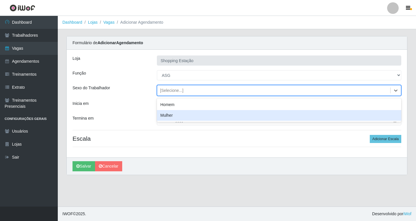
click at [168, 114] on div "Mulher" at bounding box center [279, 115] width 244 height 11
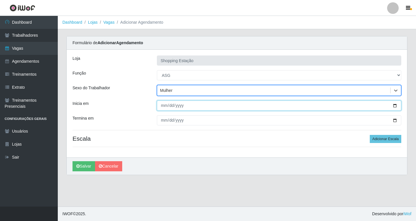
click at [166, 110] on input "Inicia em" at bounding box center [279, 105] width 244 height 10
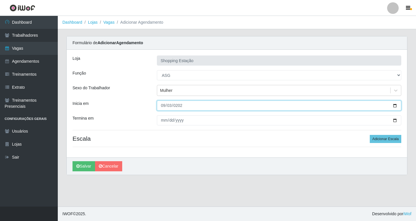
type input "2025-09-03"
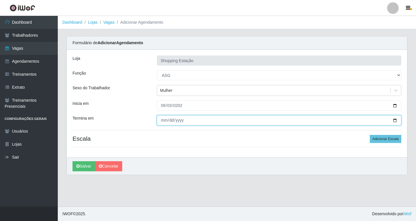
click at [163, 122] on input "Termina em" at bounding box center [279, 120] width 244 height 10
type input "2025-09-03"
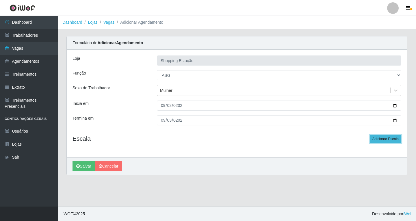
click at [381, 143] on button "Adicionar Escala" at bounding box center [384, 139] width 31 height 8
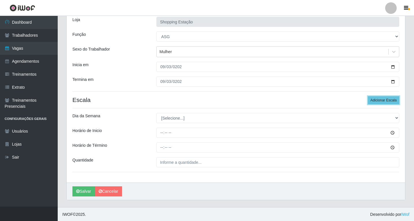
scroll to position [39, 0]
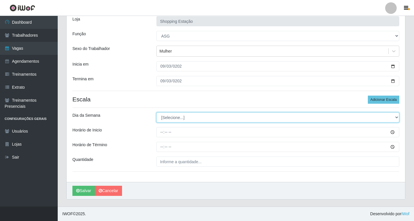
click at [166, 119] on select "[Selecione...] Segunda Terça Quarta Quinta Sexta Sábado Domingo" at bounding box center [277, 117] width 243 height 10
select select "3"
click at [156, 112] on select "[Selecione...] Segunda Terça Quarta Quinta Sexta Sábado Domingo" at bounding box center [277, 117] width 243 height 10
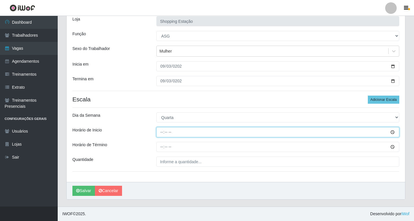
click at [162, 134] on input "Horário de Inicio" at bounding box center [277, 132] width 243 height 10
type input "06:00"
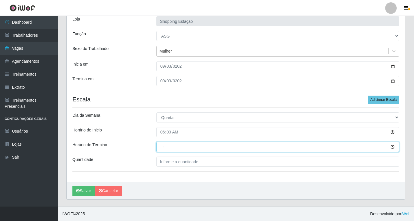
click at [162, 146] on input "Horário de Término" at bounding box center [277, 147] width 243 height 10
type input "12:00"
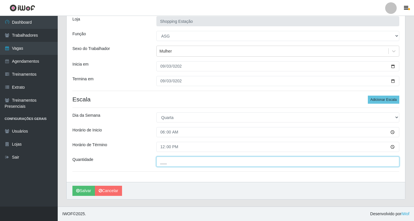
click at [167, 163] on input "___" at bounding box center [277, 161] width 243 height 10
type input "1__"
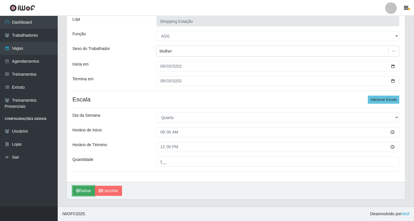
click at [89, 190] on button "Salvar" at bounding box center [83, 191] width 23 height 10
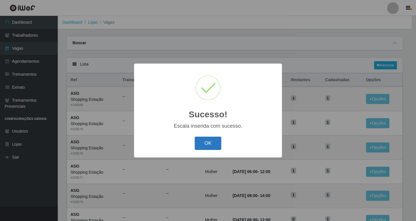
click at [214, 143] on button "OK" at bounding box center [208, 144] width 27 height 14
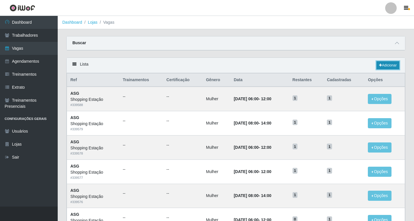
click at [387, 65] on link "Adicionar" at bounding box center [388, 65] width 23 height 8
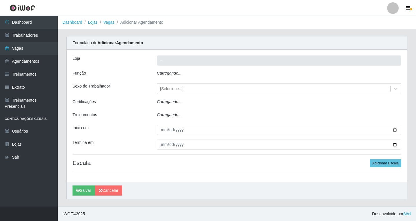
type input "Shopping Estação"
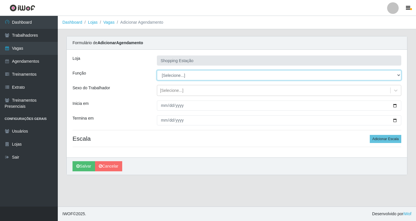
drag, startPoint x: 168, startPoint y: 74, endPoint x: 167, endPoint y: 78, distance: 4.5
click at [168, 74] on select "[Selecione...] ASG ASG + ASG ++ Operador de Caixa Operador de Caixa + Operador …" at bounding box center [279, 75] width 244 height 10
select select "16"
click at [157, 70] on select "[Selecione...] ASG ASG + ASG ++ Operador de Caixa Operador de Caixa + Operador …" at bounding box center [279, 75] width 244 height 10
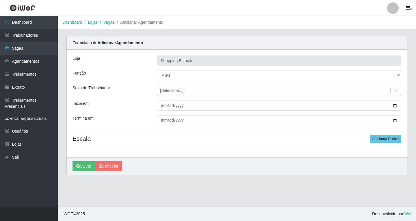
click at [169, 91] on div "[Selecione...]" at bounding box center [171, 90] width 23 height 6
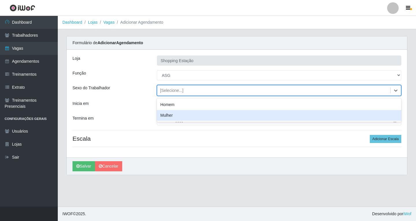
click at [170, 116] on div "Mulher" at bounding box center [279, 115] width 244 height 11
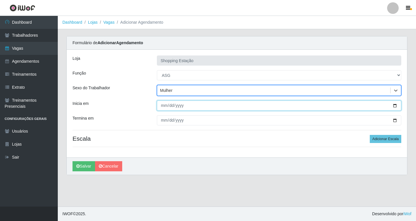
click at [163, 106] on input "Inicia em" at bounding box center [279, 105] width 244 height 10
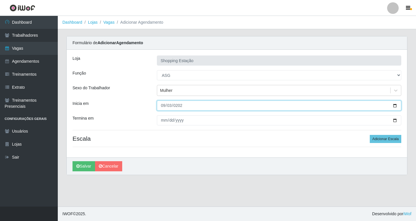
type input "2025-09-03"
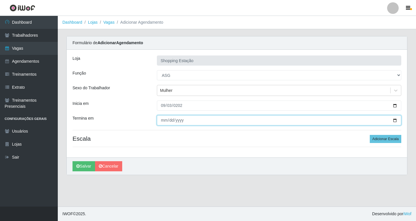
click at [162, 123] on input "Termina em" at bounding box center [279, 120] width 244 height 10
type input "2025-09-03"
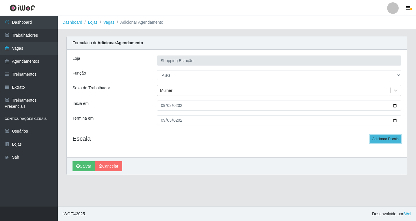
click at [380, 139] on button "Adicionar Escala" at bounding box center [384, 139] width 31 height 8
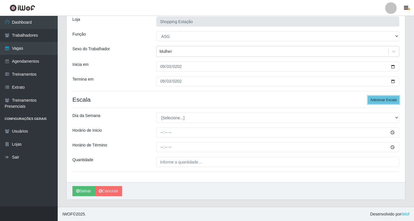
scroll to position [39, 0]
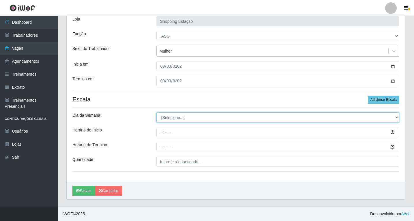
click at [175, 119] on select "[Selecione...] Segunda Terça Quarta Quinta Sexta Sábado Domingo" at bounding box center [277, 117] width 243 height 10
select select "3"
click at [156, 112] on select "[Selecione...] Segunda Terça Quarta Quinta Sexta Sábado Domingo" at bounding box center [277, 117] width 243 height 10
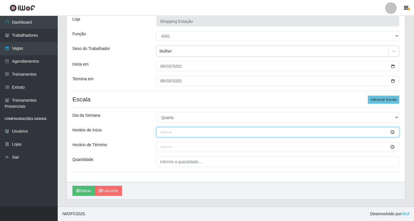
click at [162, 134] on input "Horário de Inicio" at bounding box center [277, 132] width 243 height 10
type input "06:00"
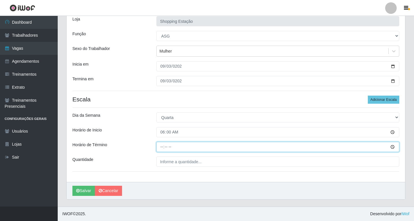
click at [162, 147] on input "Horário de Término" at bounding box center [277, 147] width 243 height 10
type input "12:00"
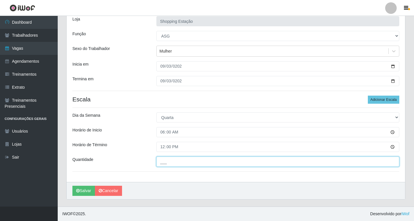
drag, startPoint x: 173, startPoint y: 161, endPoint x: 172, endPoint y: 167, distance: 6.0
click at [173, 164] on input "___" at bounding box center [277, 161] width 243 height 10
type input "1__"
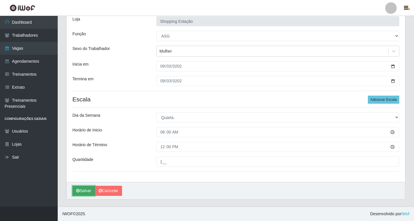
click at [89, 189] on button "Salvar" at bounding box center [83, 191] width 23 height 10
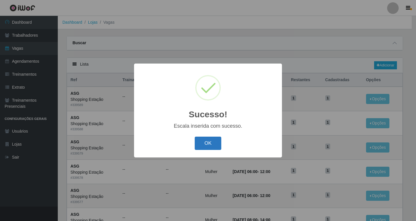
click at [205, 144] on button "OK" at bounding box center [208, 144] width 27 height 14
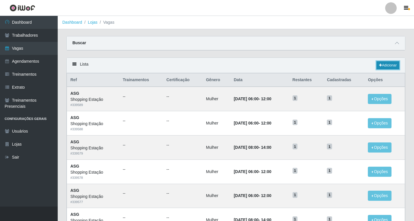
click at [392, 67] on link "Adicionar" at bounding box center [388, 65] width 23 height 8
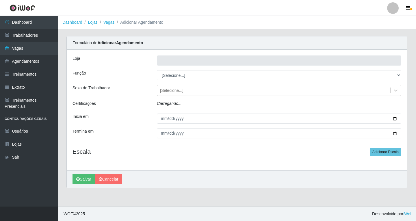
type input "Shopping Estação"
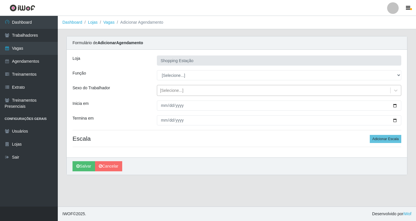
click at [168, 91] on div "[Selecione...]" at bounding box center [171, 90] width 23 height 6
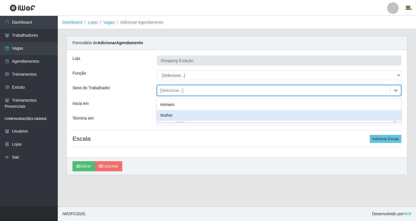
click at [169, 117] on div "Mulher" at bounding box center [279, 115] width 244 height 11
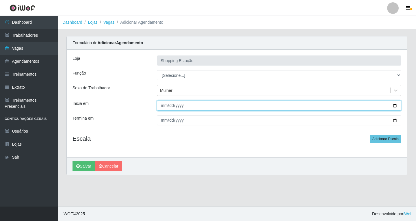
click at [164, 108] on input "Inicia em" at bounding box center [279, 105] width 244 height 10
type input "2025-09-03"
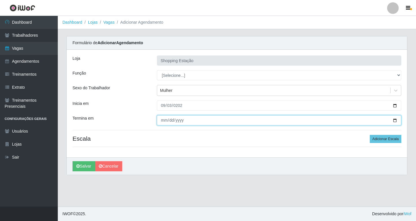
click at [162, 123] on input "Termina em" at bounding box center [279, 120] width 244 height 10
type input "2025-09-03"
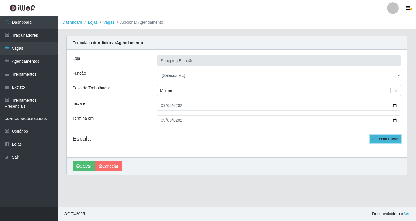
click at [389, 141] on button "Adicionar Escala" at bounding box center [384, 139] width 31 height 8
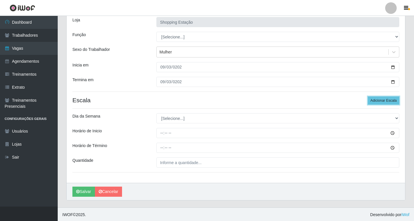
scroll to position [39, 0]
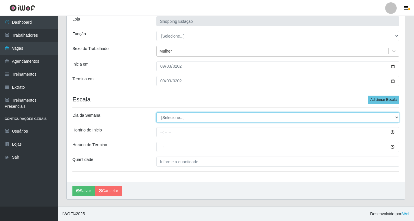
click at [171, 119] on select "[Selecione...] Segunda Terça Quarta Quinta Sexta Sábado Domingo" at bounding box center [277, 117] width 243 height 10
select select "3"
click at [156, 112] on select "[Selecione...] Segunda Terça Quarta Quinta Sexta Sábado Domingo" at bounding box center [277, 117] width 243 height 10
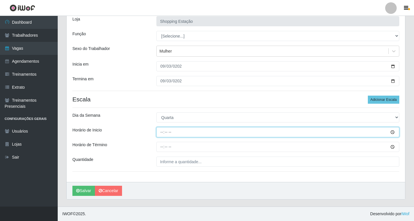
click at [159, 132] on input "Horário de Inicio" at bounding box center [277, 132] width 243 height 10
type input "08:00"
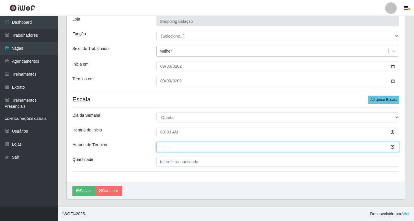
click at [162, 145] on input "Horário de Término" at bounding box center [277, 147] width 243 height 10
type input "14:00"
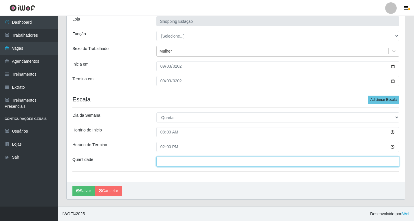
click at [163, 161] on input "___" at bounding box center [277, 161] width 243 height 10
type input "1__"
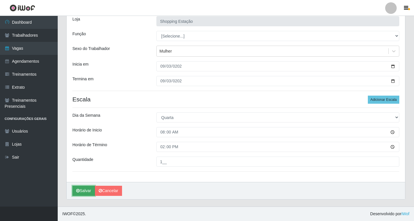
click at [87, 190] on button "Salvar" at bounding box center [83, 191] width 23 height 10
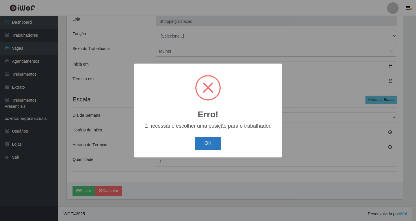
click at [206, 145] on button "OK" at bounding box center [208, 144] width 27 height 14
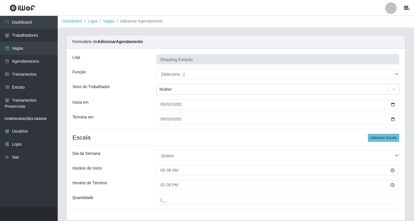
scroll to position [0, 0]
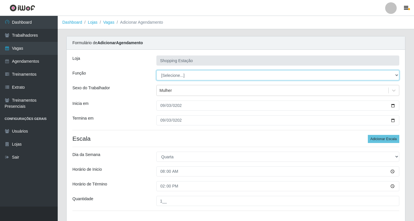
click at [175, 76] on select "[Selecione...] ASG ASG + ASG ++ Operador de Caixa Operador de Caixa + Operador …" at bounding box center [277, 75] width 243 height 10
select select "16"
click at [156, 70] on select "[Selecione...] ASG ASG + ASG ++ Operador de Caixa Operador de Caixa + Operador …" at bounding box center [277, 75] width 243 height 10
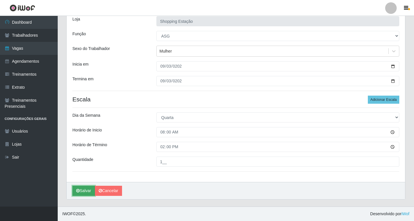
click at [83, 191] on button "Salvar" at bounding box center [83, 191] width 23 height 10
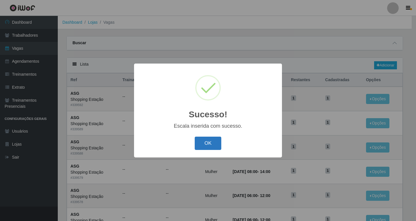
click at [211, 141] on button "OK" at bounding box center [208, 144] width 27 height 14
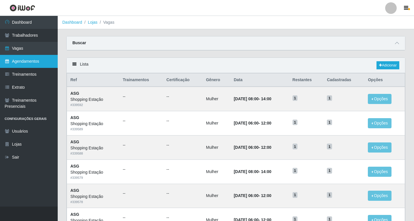
click at [32, 62] on link "Agendamentos" at bounding box center [29, 61] width 58 height 13
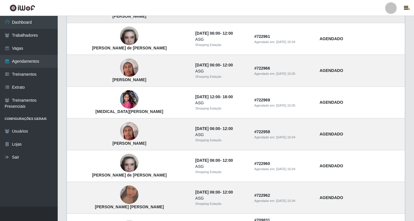
scroll to position [115, 0]
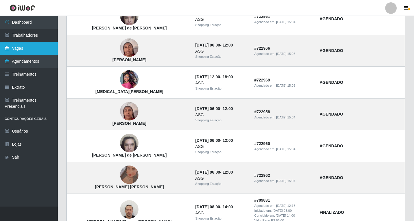
click at [31, 48] on link "Vagas" at bounding box center [29, 48] width 58 height 13
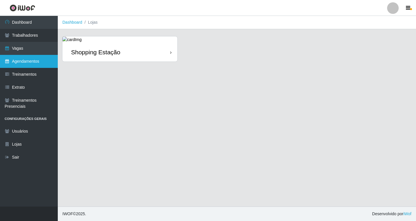
click at [31, 62] on link "Agendamentos" at bounding box center [29, 61] width 58 height 13
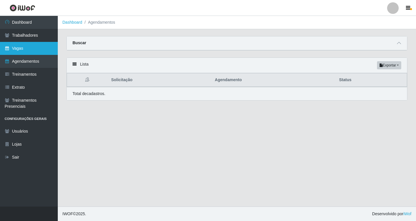
click at [29, 52] on link "Vagas" at bounding box center [29, 48] width 58 height 13
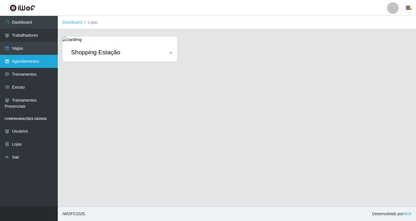
click at [33, 61] on link "Agendamentos" at bounding box center [29, 61] width 58 height 13
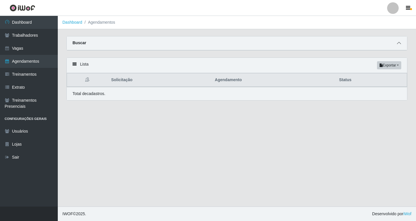
click at [398, 45] on icon at bounding box center [399, 43] width 4 height 4
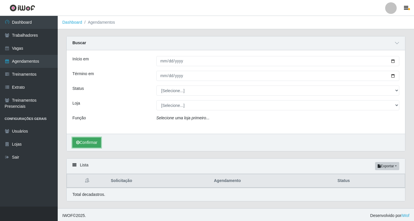
click at [88, 145] on button "Confirmar" at bounding box center [86, 142] width 29 height 10
click at [396, 43] on icon at bounding box center [397, 43] width 4 height 4
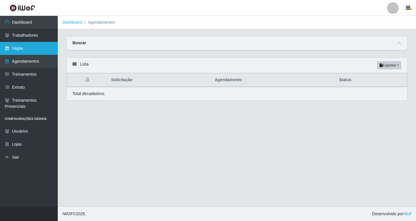
click at [23, 46] on link "Vagas" at bounding box center [29, 48] width 58 height 13
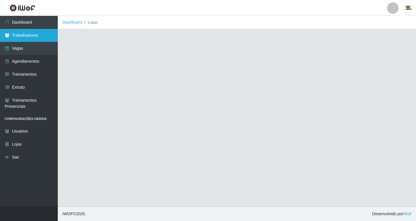
click at [26, 37] on link "Trabalhadores" at bounding box center [29, 35] width 58 height 13
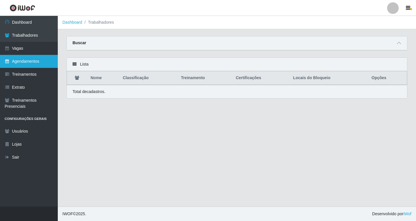
click at [33, 61] on link "Agendamentos" at bounding box center [29, 61] width 58 height 13
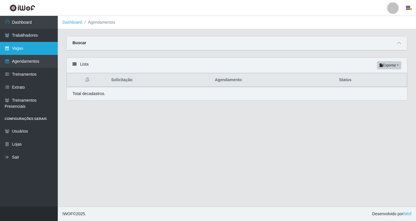
click at [33, 48] on link "Vagas" at bounding box center [29, 48] width 58 height 13
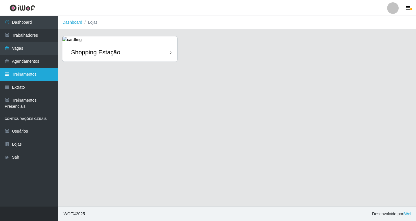
click at [29, 76] on link "Treinamentos" at bounding box center [29, 74] width 58 height 13
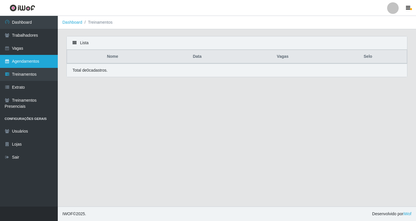
click at [31, 62] on link "Agendamentos" at bounding box center [29, 61] width 58 height 13
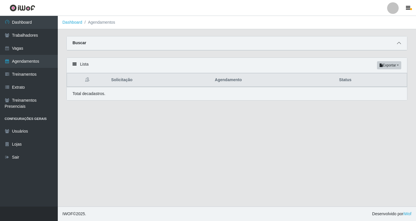
click at [400, 44] on icon at bounding box center [399, 43] width 4 height 4
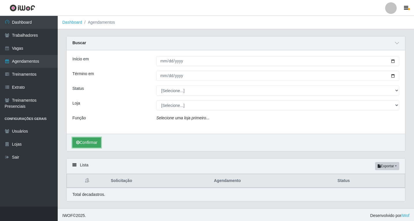
click at [88, 143] on button "Confirmar" at bounding box center [86, 142] width 29 height 10
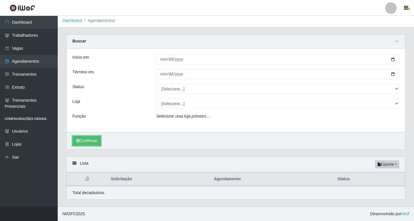
scroll to position [2, 0]
click at [89, 144] on button "Confirmar" at bounding box center [86, 141] width 29 height 10
click at [90, 142] on button "Confirmar" at bounding box center [86, 141] width 29 height 10
click at [82, 142] on button "Confirmar" at bounding box center [86, 141] width 29 height 10
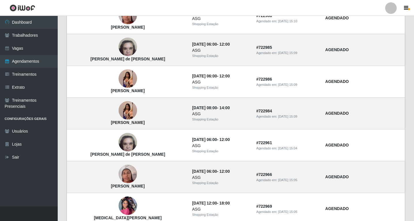
scroll to position [7, 0]
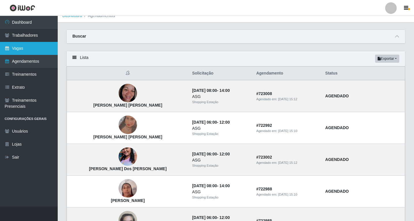
click at [26, 50] on link "Vagas" at bounding box center [29, 48] width 58 height 13
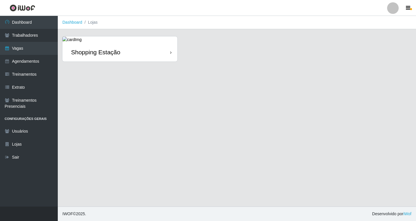
click at [164, 55] on div "Shopping Estação" at bounding box center [119, 52] width 115 height 19
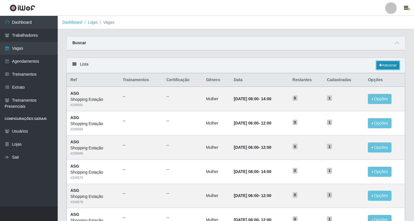
click at [386, 61] on link "Adicionar" at bounding box center [388, 65] width 23 height 8
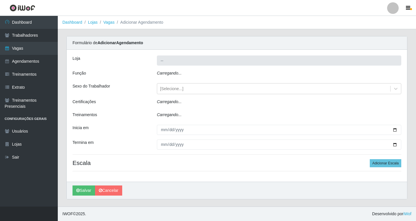
type input "Shopping Estação"
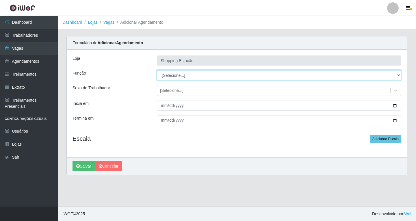
click at [168, 76] on select "[Selecione...] ASG ASG + ASG ++ Operador de Caixa Operador de Caixa + Operador …" at bounding box center [279, 75] width 244 height 10
select select "16"
click at [157, 70] on select "[Selecione...] ASG ASG + ASG ++ Operador de Caixa Operador de Caixa + Operador …" at bounding box center [279, 75] width 244 height 10
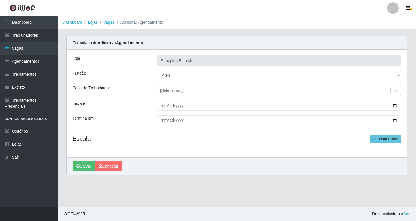
click at [170, 93] on div "[Selecione...]" at bounding box center [171, 90] width 23 height 6
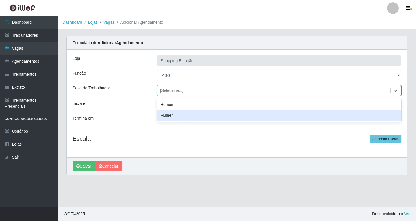
click at [170, 115] on div "Mulher" at bounding box center [279, 115] width 244 height 11
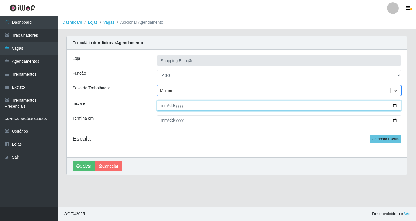
click at [162, 106] on input "Inicia em" at bounding box center [279, 105] width 244 height 10
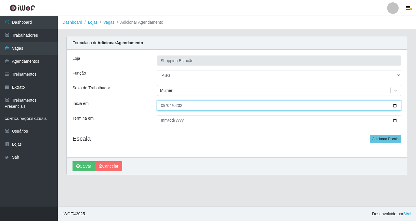
type input "2025-09-04"
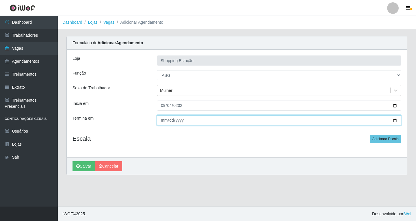
click at [162, 121] on input "Termina em" at bounding box center [279, 120] width 244 height 10
type input "92025-08-04"
click at [170, 118] on input "92025-08-04" at bounding box center [279, 120] width 244 height 10
type input "2025-09-04"
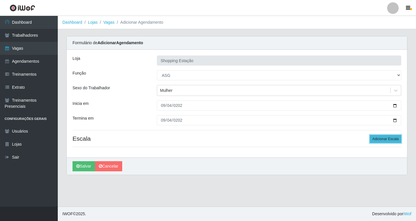
click at [371, 137] on button "Adicionar Escala" at bounding box center [384, 139] width 31 height 8
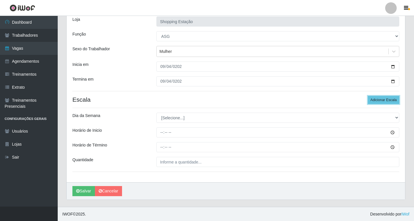
scroll to position [39, 0]
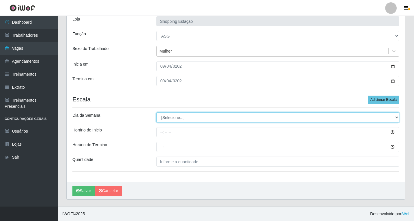
drag, startPoint x: 177, startPoint y: 117, endPoint x: 173, endPoint y: 119, distance: 4.2
click at [177, 117] on select "[Selecione...] Segunda Terça Quarta Quinta Sexta Sábado Domingo" at bounding box center [277, 117] width 243 height 10
select select "4"
click at [156, 112] on select "[Selecione...] Segunda Terça Quarta Quinta Sexta Sábado Domingo" at bounding box center [277, 117] width 243 height 10
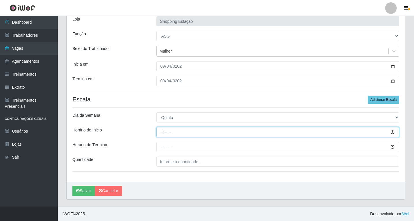
click at [160, 131] on input "Horário de Inicio" at bounding box center [277, 132] width 243 height 10
type input "06:00"
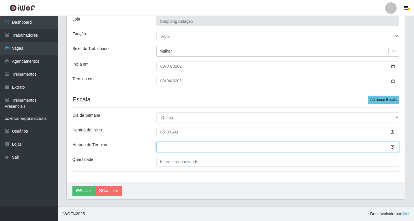
click at [160, 146] on input "Horário de Término" at bounding box center [277, 147] width 243 height 10
type input "12:00"
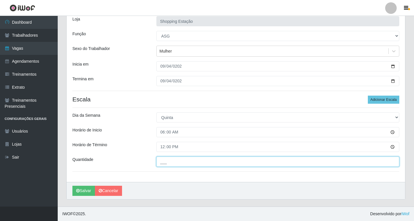
click at [167, 162] on input "___" at bounding box center [277, 161] width 243 height 10
type input "1__"
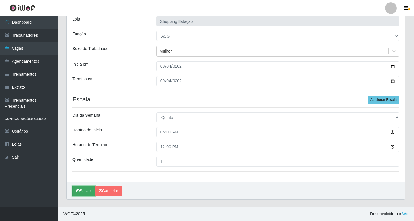
click at [79, 191] on icon "submit" at bounding box center [77, 190] width 3 height 4
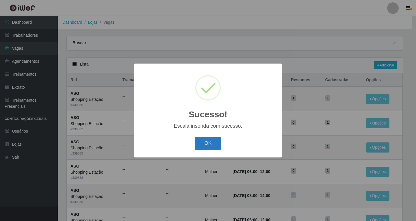
click at [213, 143] on button "OK" at bounding box center [208, 144] width 27 height 14
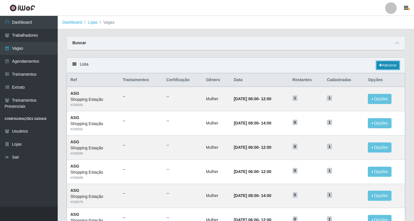
click at [396, 63] on link "Adicionar" at bounding box center [388, 65] width 23 height 8
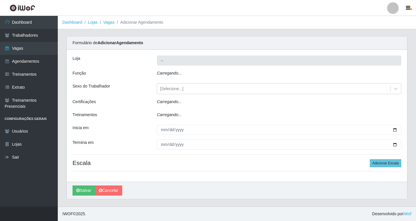
type input "Shopping Estação"
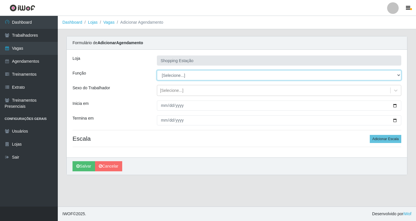
click at [166, 74] on select "[Selecione...] ASG ASG + ASG ++ Operador de Caixa Operador de Caixa + Operador …" at bounding box center [279, 75] width 244 height 10
select select "16"
click at [157, 70] on select "[Selecione...] ASG ASG + ASG ++ Operador de Caixa Operador de Caixa + Operador …" at bounding box center [279, 75] width 244 height 10
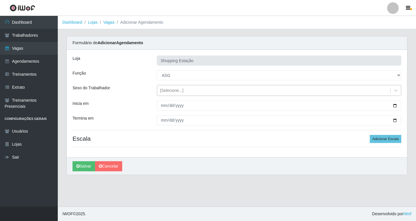
click at [172, 93] on div "[Selecione...]" at bounding box center [171, 90] width 23 height 6
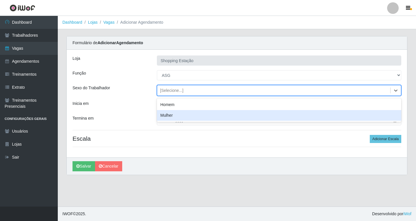
click at [171, 115] on div "Mulher" at bounding box center [279, 115] width 244 height 11
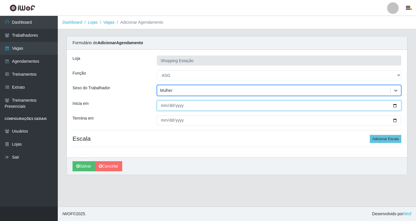
click at [166, 106] on input "Inicia em" at bounding box center [279, 105] width 244 height 10
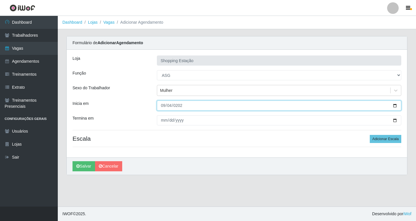
type input "2025-09-04"
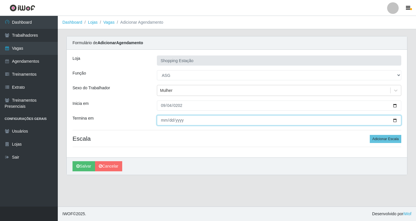
click at [163, 122] on input "Termina em" at bounding box center [279, 120] width 244 height 10
type input "2025-09-04"
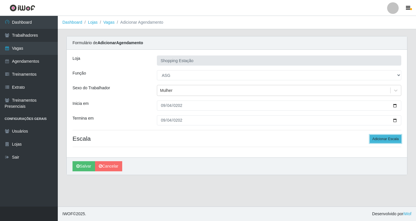
click at [391, 139] on button "Adicionar Escala" at bounding box center [384, 139] width 31 height 8
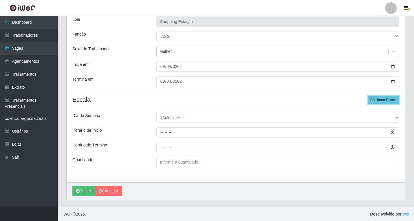
scroll to position [39, 0]
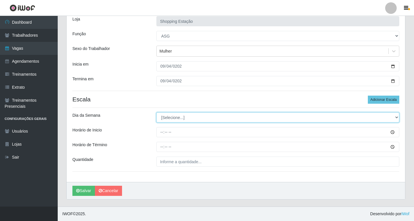
drag, startPoint x: 163, startPoint y: 114, endPoint x: 164, endPoint y: 118, distance: 4.1
click at [163, 114] on select "[Selecione...] Segunda Terça Quarta Quinta Sexta Sábado Domingo" at bounding box center [277, 117] width 243 height 10
select select "4"
click at [156, 112] on select "[Selecione...] Segunda Terça Quarta Quinta Sexta Sábado Domingo" at bounding box center [277, 117] width 243 height 10
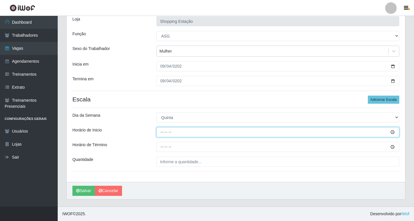
click at [162, 133] on input "Horário de Inicio" at bounding box center [277, 132] width 243 height 10
type input "06:00"
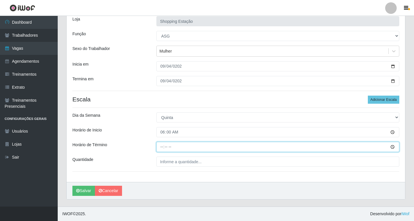
click at [163, 147] on input "Horário de Término" at bounding box center [277, 147] width 243 height 10
type input "12:00"
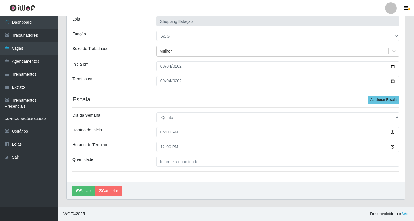
click at [170, 156] on div "Loja Shopping Estação Função [Selecione...] ASG ASG + ASG ++ Operador de Caixa …" at bounding box center [236, 95] width 339 height 171
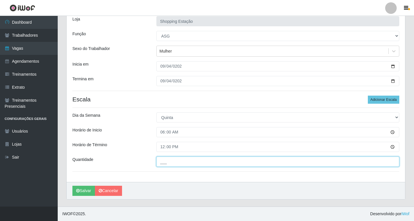
click at [169, 161] on input "___" at bounding box center [277, 161] width 243 height 10
type input "1__"
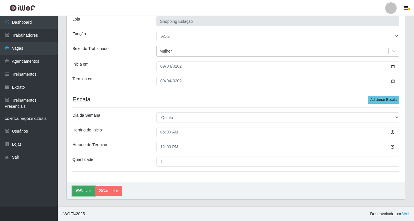
click at [82, 190] on button "Salvar" at bounding box center [83, 191] width 23 height 10
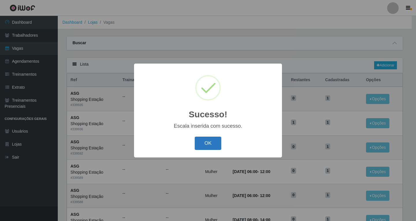
click at [208, 147] on button "OK" at bounding box center [208, 144] width 27 height 14
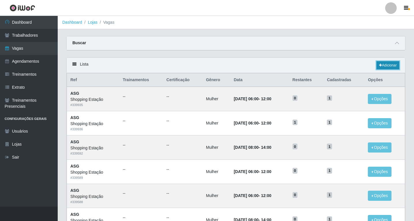
click at [388, 64] on link "Adicionar" at bounding box center [388, 65] width 23 height 8
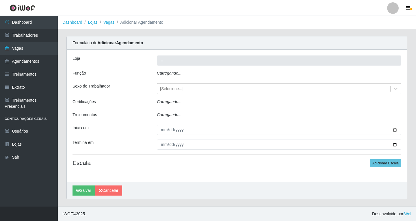
type input "Shopping Estação"
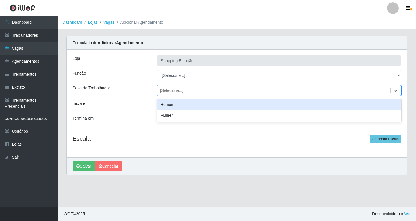
click at [164, 88] on div "[Selecione...]" at bounding box center [171, 90] width 23 height 6
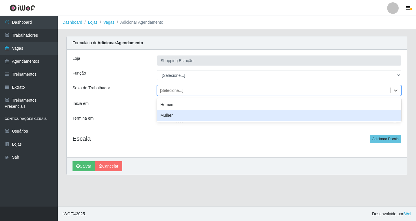
drag, startPoint x: 168, startPoint y: 113, endPoint x: 168, endPoint y: 107, distance: 5.8
click at [168, 113] on div "Mulher" at bounding box center [279, 115] width 244 height 11
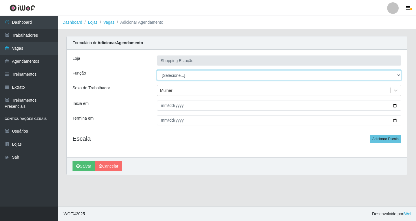
click at [171, 76] on select "[Selecione...] ASG ASG + ASG ++ Operador de Caixa Operador de Caixa + Operador …" at bounding box center [279, 75] width 244 height 10
select select "16"
click at [157, 70] on select "[Selecione...] ASG ASG + ASG ++ Operador de Caixa Operador de Caixa + Operador …" at bounding box center [279, 75] width 244 height 10
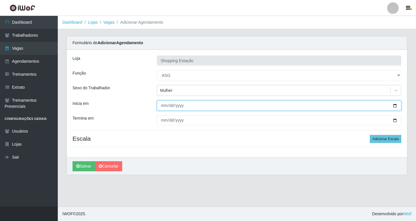
click at [161, 106] on input "Inicia em" at bounding box center [279, 105] width 244 height 10
type input "2025-09-04"
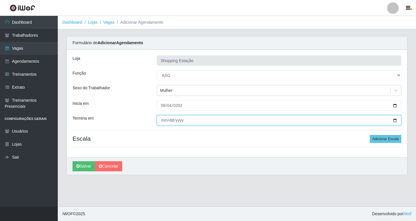
click at [163, 119] on input "Termina em" at bounding box center [279, 120] width 244 height 10
type input "2025-09-04"
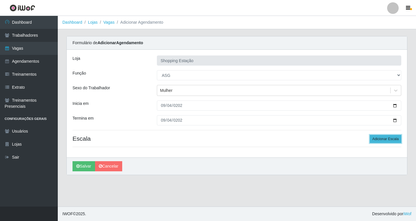
click at [382, 136] on button "Adicionar Escala" at bounding box center [384, 139] width 31 height 8
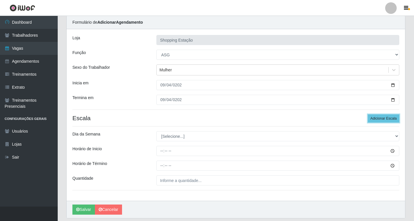
scroll to position [39, 0]
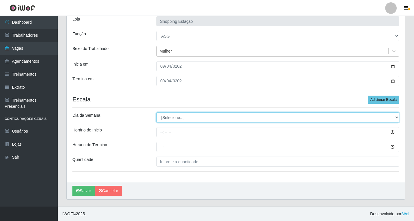
click at [171, 117] on select "[Selecione...] Segunda Terça Quarta Quinta Sexta Sábado Domingo" at bounding box center [277, 117] width 243 height 10
select select "4"
click at [156, 112] on select "[Selecione...] Segunda Terça Quarta Quinta Sexta Sábado Domingo" at bounding box center [277, 117] width 243 height 10
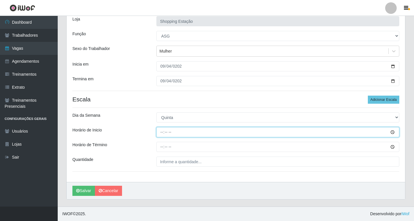
click at [164, 132] on input "Horário de Inicio" at bounding box center [277, 132] width 243 height 10
type input "08:00"
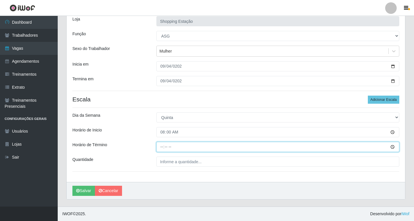
click at [162, 148] on input "Horário de Término" at bounding box center [277, 147] width 243 height 10
type input "14:00"
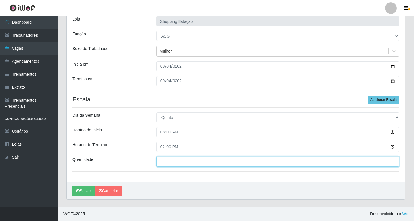
click at [169, 164] on input "___" at bounding box center [277, 161] width 243 height 10
type input "1__"
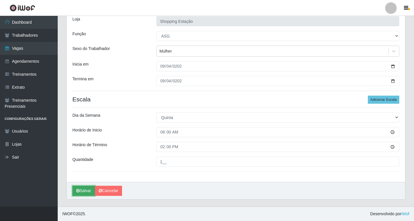
click at [85, 190] on button "Salvar" at bounding box center [83, 191] width 23 height 10
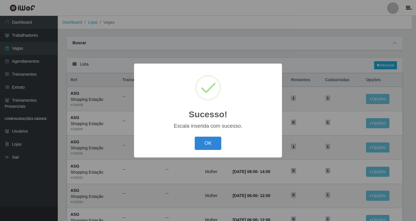
click at [195, 137] on button "OK" at bounding box center [208, 144] width 27 height 14
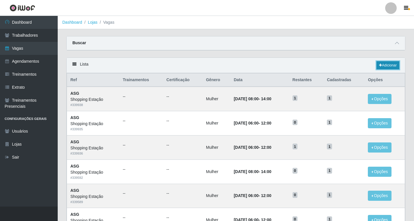
click at [379, 66] on icon at bounding box center [380, 64] width 3 height 3
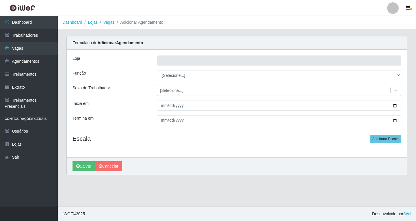
type input "Shopping Estação"
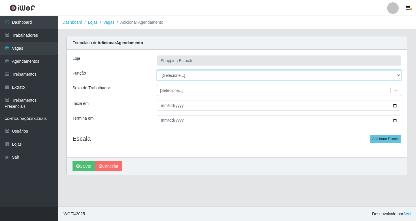
click at [165, 74] on select "[Selecione...] ASG ASG + ASG ++ Operador de Caixa Operador de Caixa + Operador …" at bounding box center [279, 75] width 244 height 10
select select "16"
click at [157, 70] on select "[Selecione...] ASG ASG + ASG ++ Operador de Caixa Operador de Caixa + Operador …" at bounding box center [279, 75] width 244 height 10
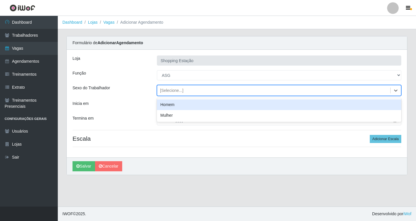
click at [172, 92] on div "[Selecione...]" at bounding box center [171, 90] width 23 height 6
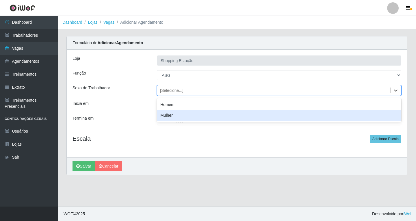
click at [171, 116] on div "Mulher" at bounding box center [279, 115] width 244 height 11
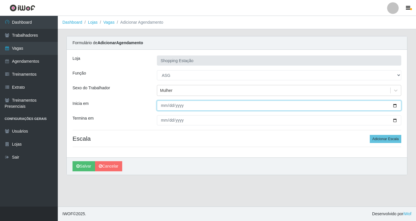
click at [163, 107] on input "Inicia em" at bounding box center [279, 105] width 244 height 10
type input "2025-09-05"
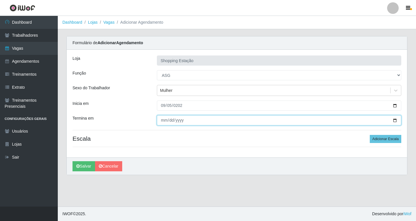
click at [162, 121] on input "Termina em" at bounding box center [279, 120] width 244 height 10
type input "2025-09-05"
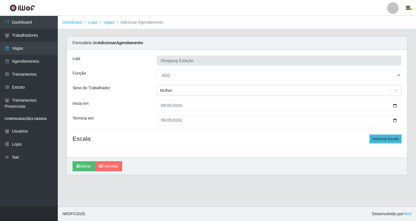
click at [392, 141] on button "Adicionar Escala" at bounding box center [384, 139] width 31 height 8
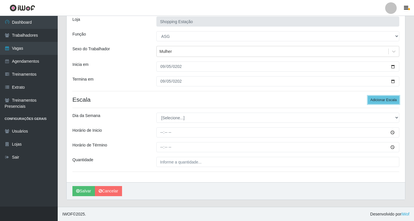
scroll to position [39, 0]
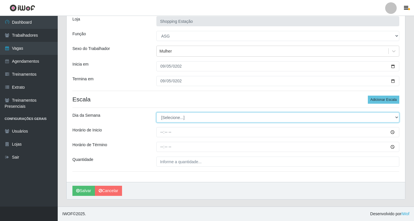
click at [176, 117] on select "[Selecione...] Segunda Terça Quarta Quinta Sexta Sábado Domingo" at bounding box center [277, 117] width 243 height 10
click at [168, 118] on select "[Selecione...] Segunda Terça Quarta Quinta Sexta Sábado Domingo" at bounding box center [277, 117] width 243 height 10
select select "5"
click at [156, 112] on select "[Selecione...] Segunda Terça Quarta Quinta Sexta Sábado Domingo" at bounding box center [277, 117] width 243 height 10
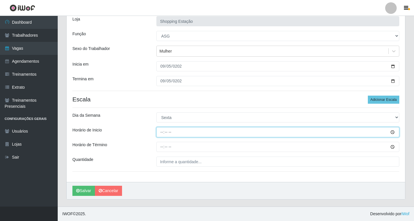
click at [160, 133] on input "Horário de Inicio" at bounding box center [277, 132] width 243 height 10
type input "06:00"
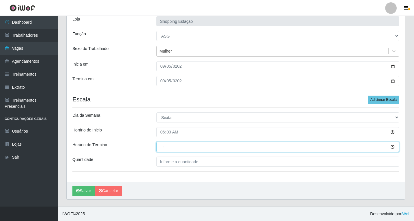
click at [163, 145] on input "Horário de Término" at bounding box center [277, 147] width 243 height 10
type input "12:00"
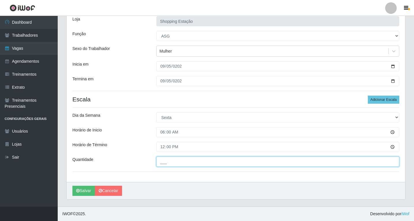
click at [164, 162] on input "___" at bounding box center [277, 161] width 243 height 10
type input "1__"
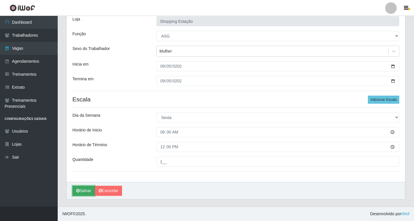
click at [85, 190] on button "Salvar" at bounding box center [83, 191] width 23 height 10
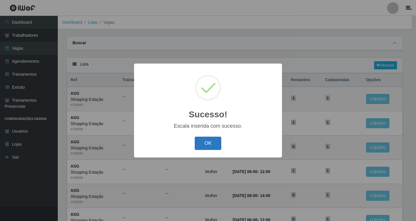
click at [214, 141] on button "OK" at bounding box center [208, 144] width 27 height 14
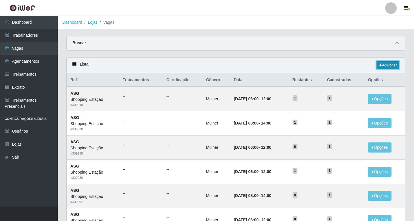
click at [384, 64] on link "Adicionar" at bounding box center [388, 65] width 23 height 8
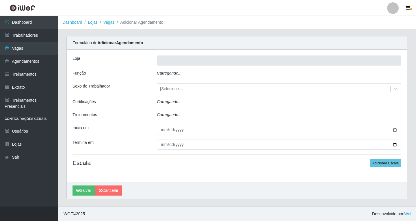
type input "Shopping Estação"
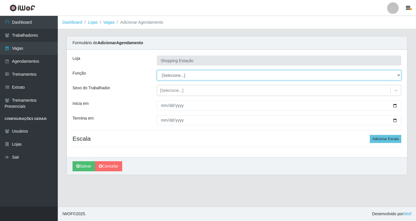
click at [165, 74] on select "[Selecione...] ASG ASG + ASG ++ Operador de Caixa Operador de Caixa + Operador …" at bounding box center [279, 75] width 244 height 10
select select "16"
click at [157, 70] on select "[Selecione...] ASG ASG + ASG ++ Operador de Caixa Operador de Caixa + Operador …" at bounding box center [279, 75] width 244 height 10
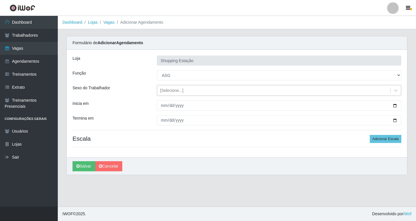
click at [175, 92] on div "[Selecione...]" at bounding box center [171, 90] width 23 height 6
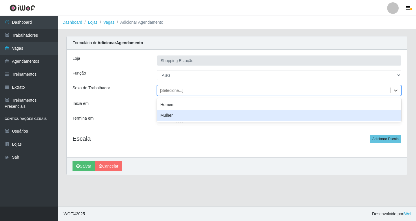
click at [171, 114] on div "Mulher" at bounding box center [279, 115] width 244 height 11
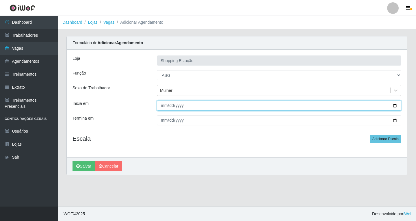
click at [164, 104] on input "Inicia em" at bounding box center [279, 105] width 244 height 10
type input "2025-09-05"
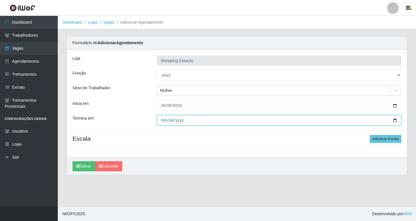
click at [162, 121] on input "Termina em" at bounding box center [279, 120] width 244 height 10
type input "2025-09-05"
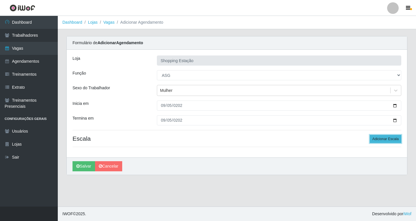
click at [373, 138] on button "Adicionar Escala" at bounding box center [384, 139] width 31 height 8
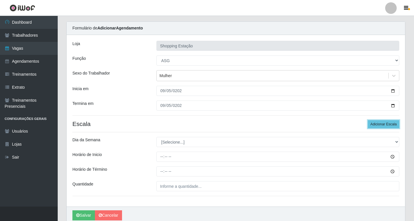
scroll to position [39, 0]
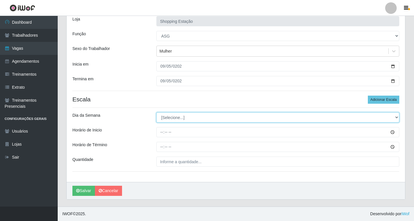
click at [167, 121] on select "[Selecione...] Segunda Terça Quarta Quinta Sexta Sábado Domingo" at bounding box center [277, 117] width 243 height 10
click at [171, 117] on select "[Selecione...] Segunda Terça Quarta Quinta Sexta Sábado Domingo" at bounding box center [277, 117] width 243 height 10
select select "5"
click at [156, 112] on select "[Selecione...] Segunda Terça Quarta Quinta Sexta Sábado Domingo" at bounding box center [277, 117] width 243 height 10
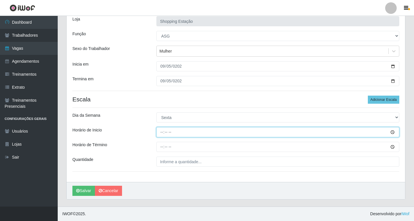
click at [164, 131] on input "Horário de Inicio" at bounding box center [277, 132] width 243 height 10
type input "06:00"
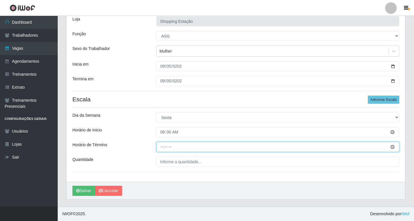
click at [161, 148] on input "Horário de Término" at bounding box center [277, 147] width 243 height 10
type input "12:00"
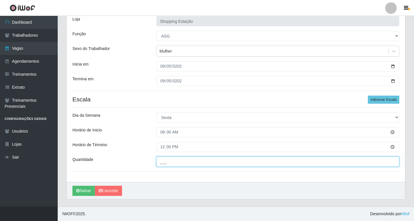
click at [169, 161] on input "___" at bounding box center [277, 161] width 243 height 10
type input "1__"
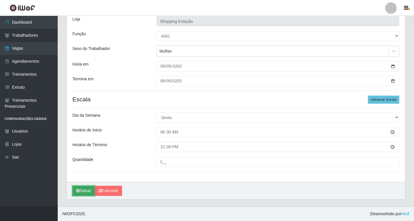
click at [87, 190] on button "Salvar" at bounding box center [83, 191] width 23 height 10
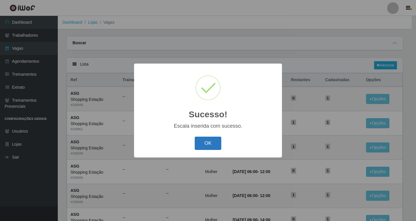
click at [200, 144] on button "OK" at bounding box center [208, 144] width 27 height 14
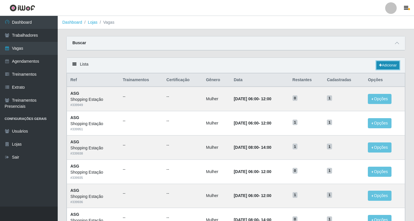
click at [384, 63] on link "Adicionar" at bounding box center [388, 65] width 23 height 8
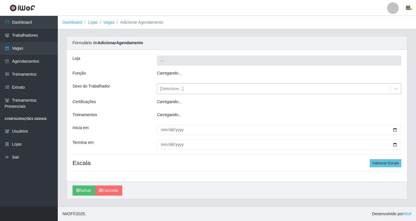
type input "Shopping Estação"
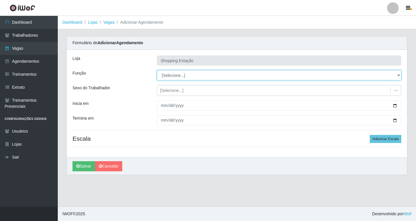
click at [178, 78] on select "[Selecione...] ASG ASG + ASG ++ Operador de Caixa Operador de Caixa + Operador …" at bounding box center [279, 75] width 244 height 10
select select "16"
click at [157, 70] on select "[Selecione...] ASG ASG + ASG ++ Operador de Caixa Operador de Caixa + Operador …" at bounding box center [279, 75] width 244 height 10
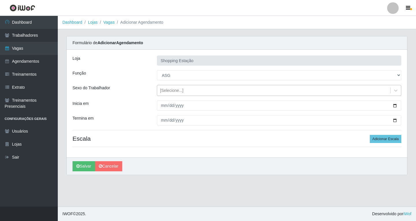
click at [174, 93] on div "[Selecione...]" at bounding box center [273, 91] width 233 height 10
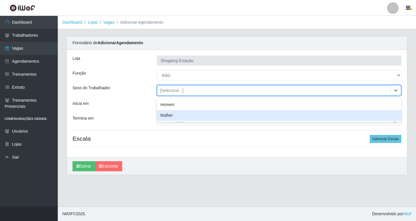
drag, startPoint x: 173, startPoint y: 115, endPoint x: 169, endPoint y: 111, distance: 5.9
click at [173, 115] on div "Mulher" at bounding box center [279, 115] width 244 height 11
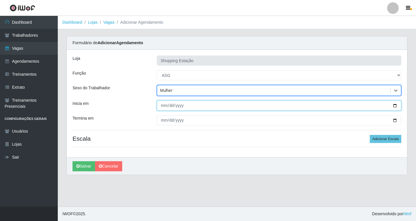
click at [164, 105] on input "Inicia em" at bounding box center [279, 105] width 244 height 10
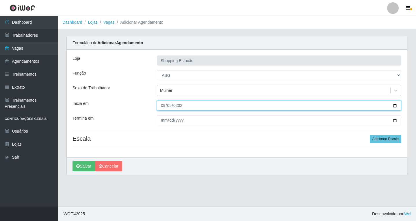
type input "2025-09-05"
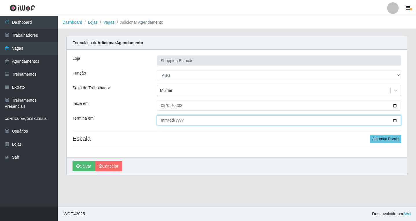
click at [164, 121] on input "Termina em" at bounding box center [279, 120] width 244 height 10
type input "2025-09-05"
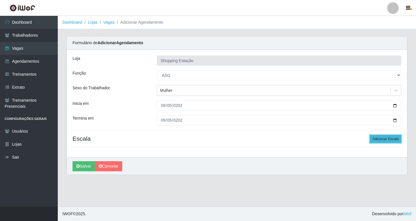
click at [390, 140] on button "Adicionar Escala" at bounding box center [384, 139] width 31 height 8
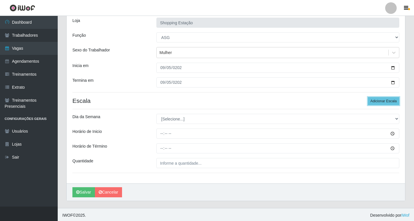
scroll to position [39, 0]
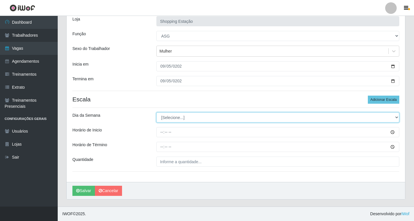
click at [174, 119] on select "[Selecione...] Segunda Terça Quarta Quinta Sexta Sábado Domingo" at bounding box center [277, 117] width 243 height 10
select select "5"
click at [156, 112] on select "[Selecione...] Segunda Terça Quarta Quinta Sexta Sábado Domingo" at bounding box center [277, 117] width 243 height 10
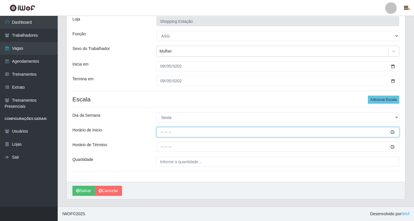
click at [162, 133] on input "Horário de Inicio" at bounding box center [277, 132] width 243 height 10
type input "08:00"
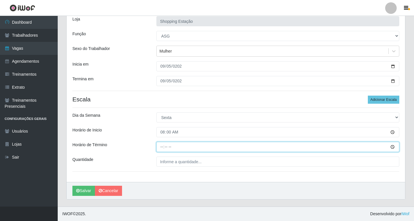
click at [162, 148] on input "Horário de Término" at bounding box center [277, 147] width 243 height 10
type input "14:00"
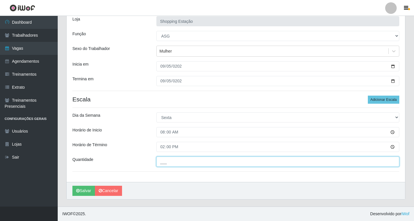
click at [169, 163] on input "___" at bounding box center [277, 161] width 243 height 10
type input "1__"
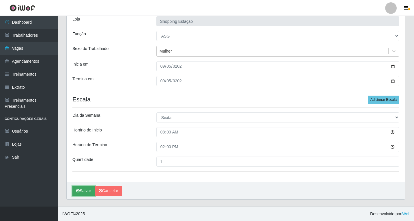
click at [87, 191] on button "Salvar" at bounding box center [83, 191] width 23 height 10
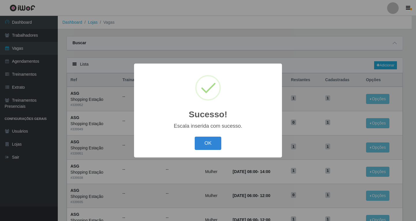
click at [195, 137] on button "OK" at bounding box center [208, 144] width 27 height 14
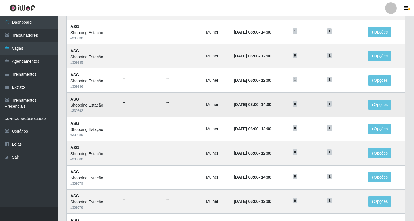
scroll to position [144, 0]
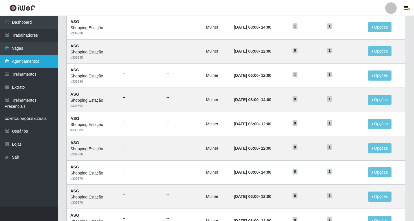
click at [34, 63] on link "Agendamentos" at bounding box center [29, 61] width 58 height 13
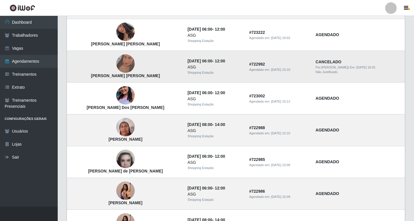
scroll to position [173, 0]
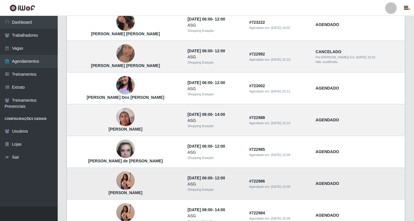
click at [119, 180] on img at bounding box center [125, 180] width 18 height 41
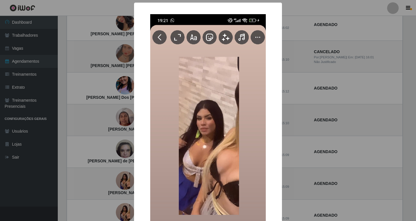
click at [87, 172] on div "× Katiane Sabino da Silva OK Cancel" at bounding box center [208, 110] width 416 height 221
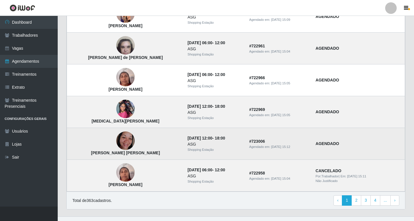
scroll to position [382, 0]
